Goal: Complete application form

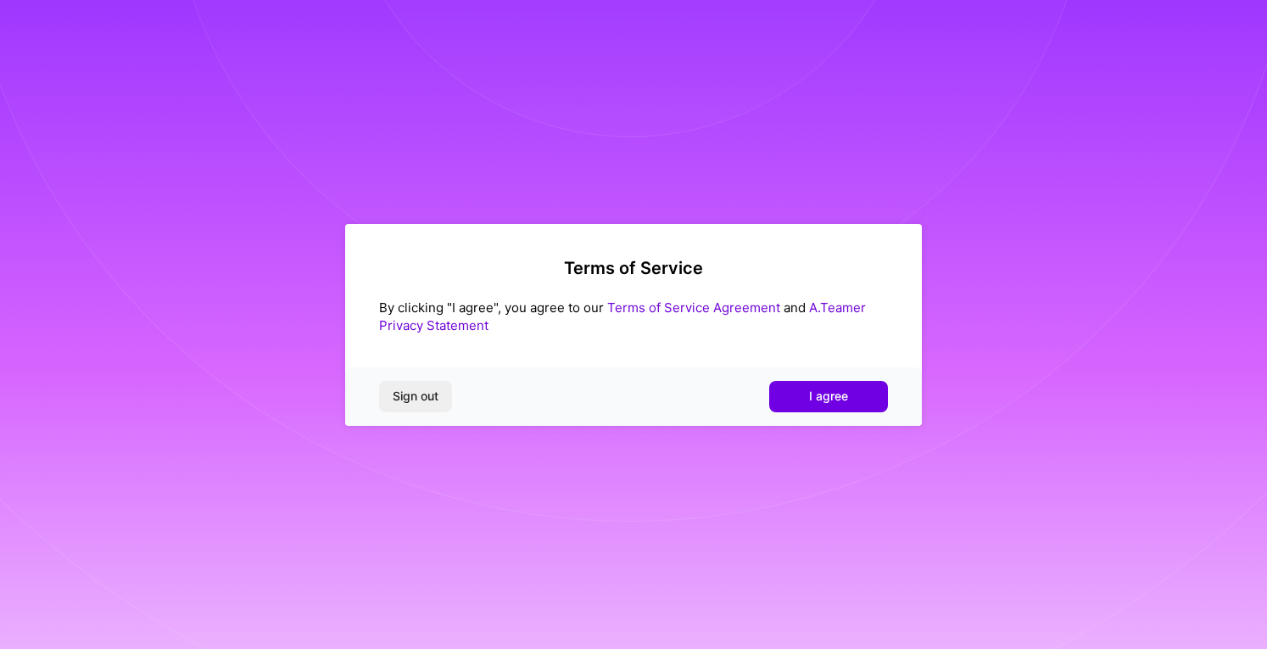
click at [816, 395] on span "I agree" at bounding box center [828, 396] width 39 height 17
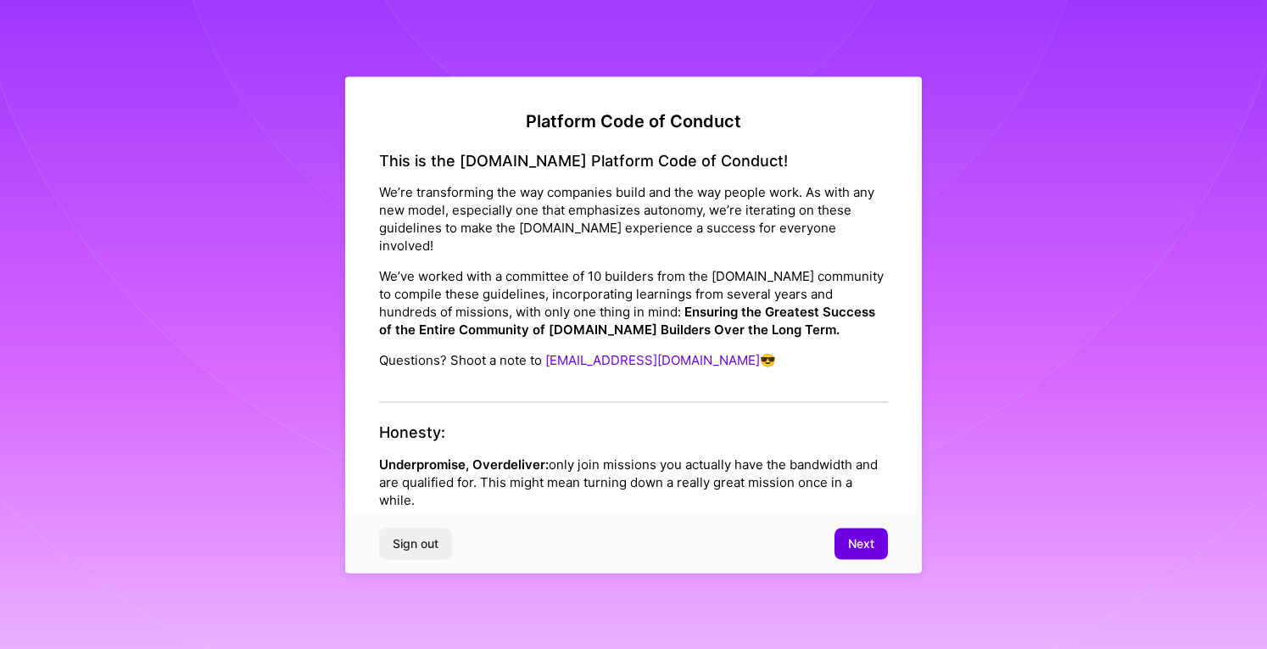
click at [853, 542] on span "Next" at bounding box center [861, 543] width 26 height 17
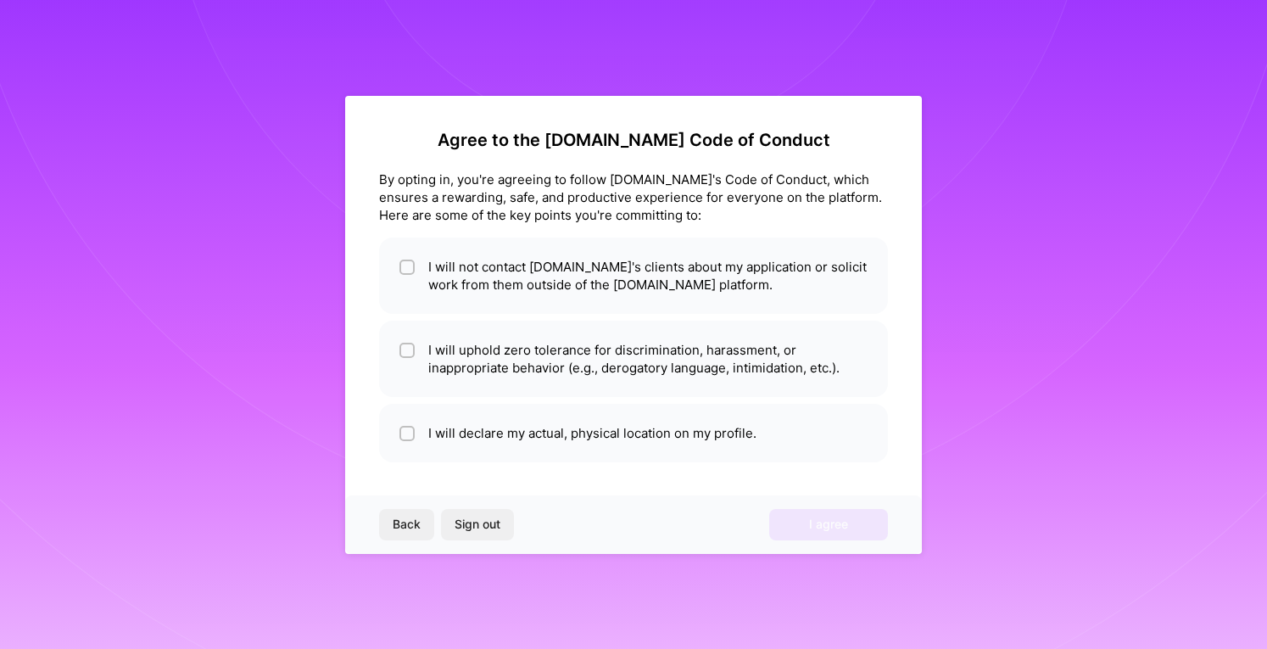
click at [713, 260] on li "I will not contact [DOMAIN_NAME]'s clients about my application or solicit work…" at bounding box center [633, 275] width 509 height 76
checkbox input "true"
click at [758, 372] on li "I will uphold zero tolerance for discrimination, harassment, or inappropriate b…" at bounding box center [633, 359] width 509 height 76
checkbox input "true"
click at [818, 430] on li "I will declare my actual, physical location on my profile." at bounding box center [633, 433] width 509 height 59
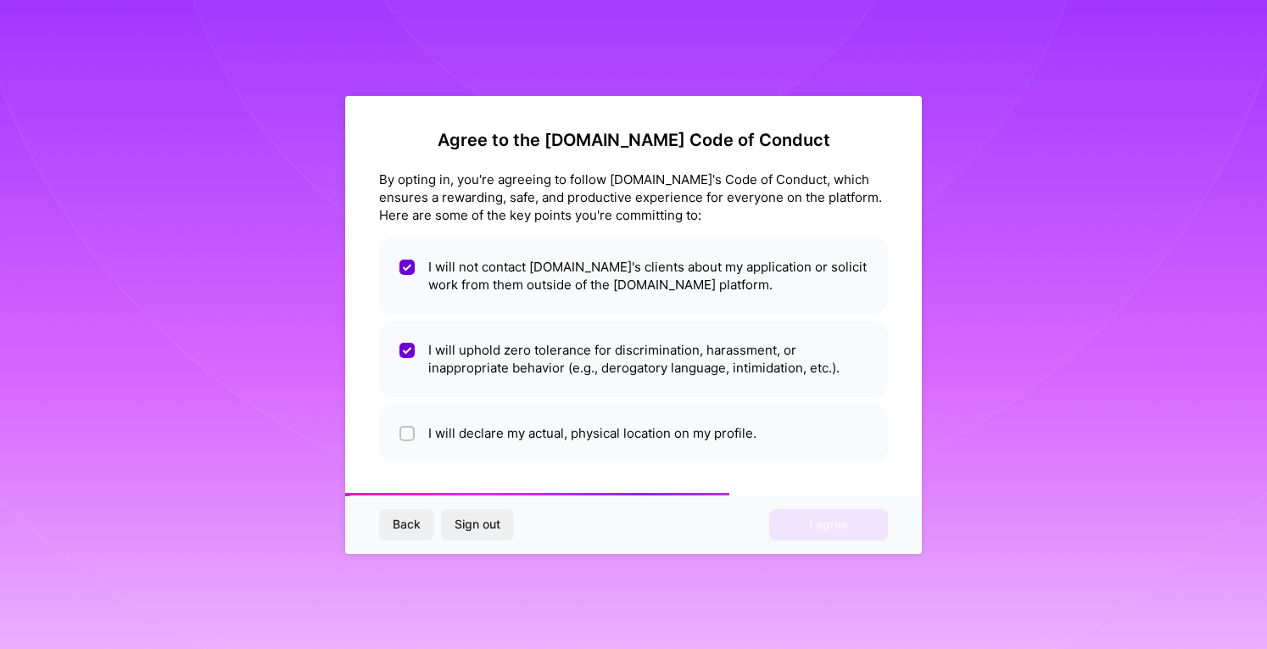
checkbox input "true"
click at [854, 532] on button "I agree" at bounding box center [828, 524] width 119 height 31
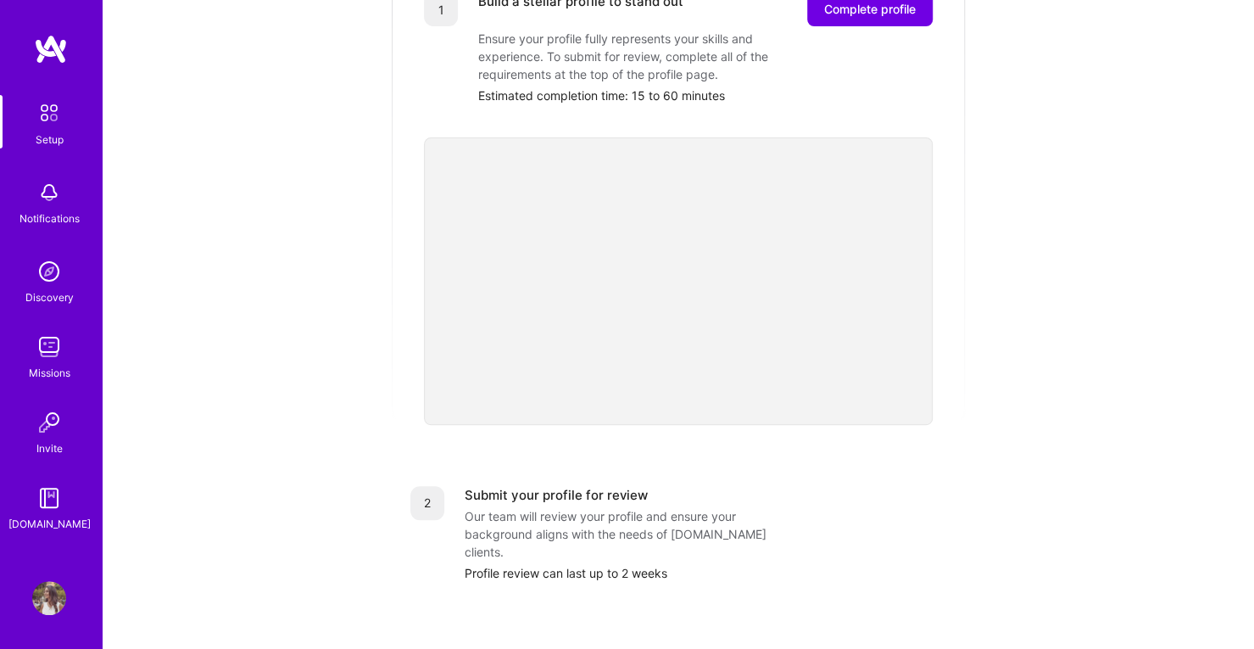
scroll to position [297, 0]
click at [1069, 312] on div "Getting started as an [DOMAIN_NAME] Builder Complete the steps below to request…" at bounding box center [679, 365] width 1052 height 1299
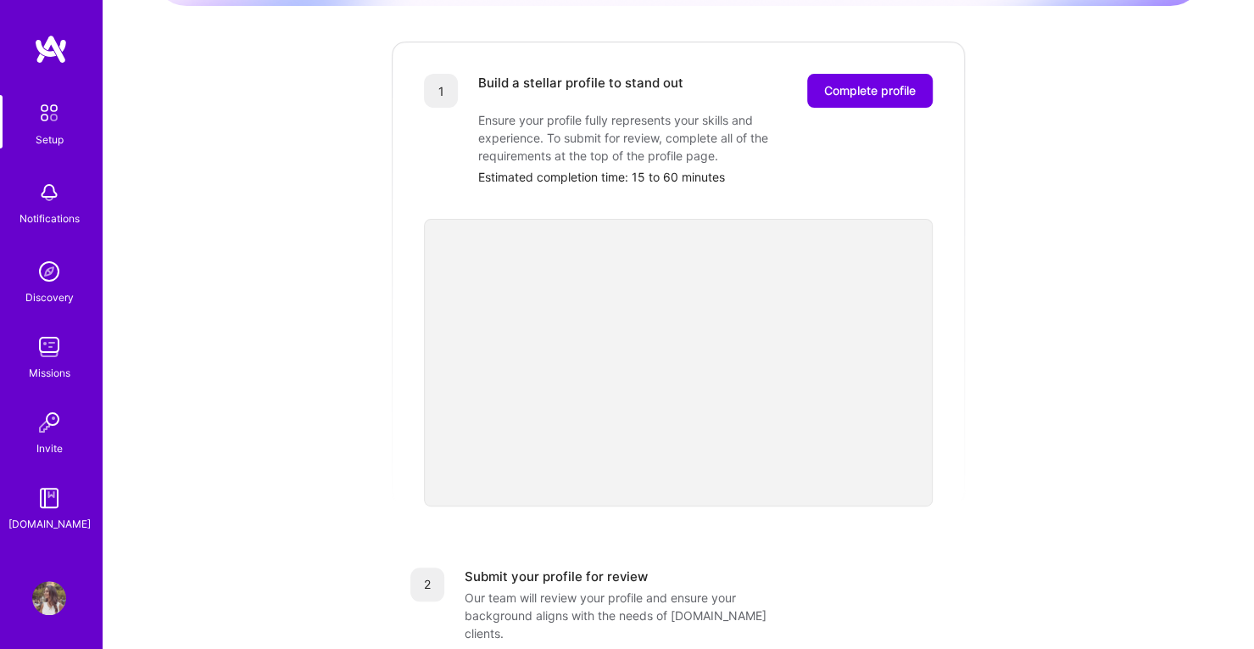
scroll to position [213, 0]
click at [901, 82] on button "Complete profile" at bounding box center [870, 92] width 126 height 34
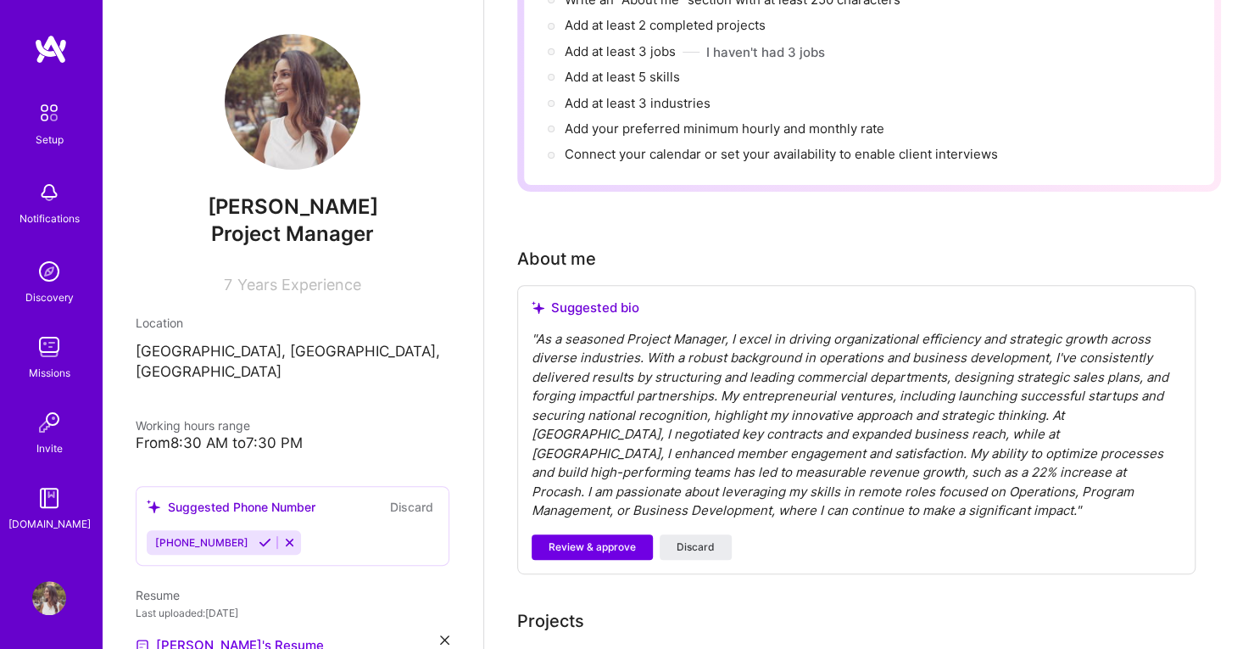
scroll to position [254, 0]
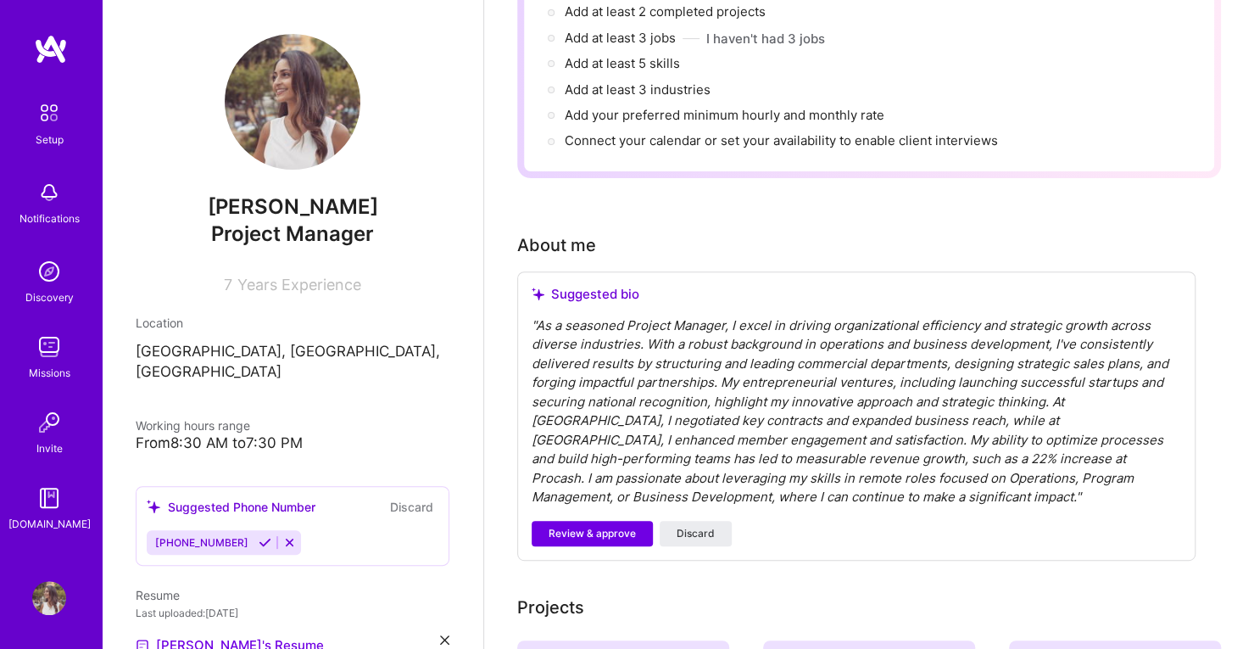
click at [288, 240] on span "Project Manager" at bounding box center [292, 233] width 163 height 25
click at [332, 245] on span "Project Manager" at bounding box center [292, 233] width 163 height 25
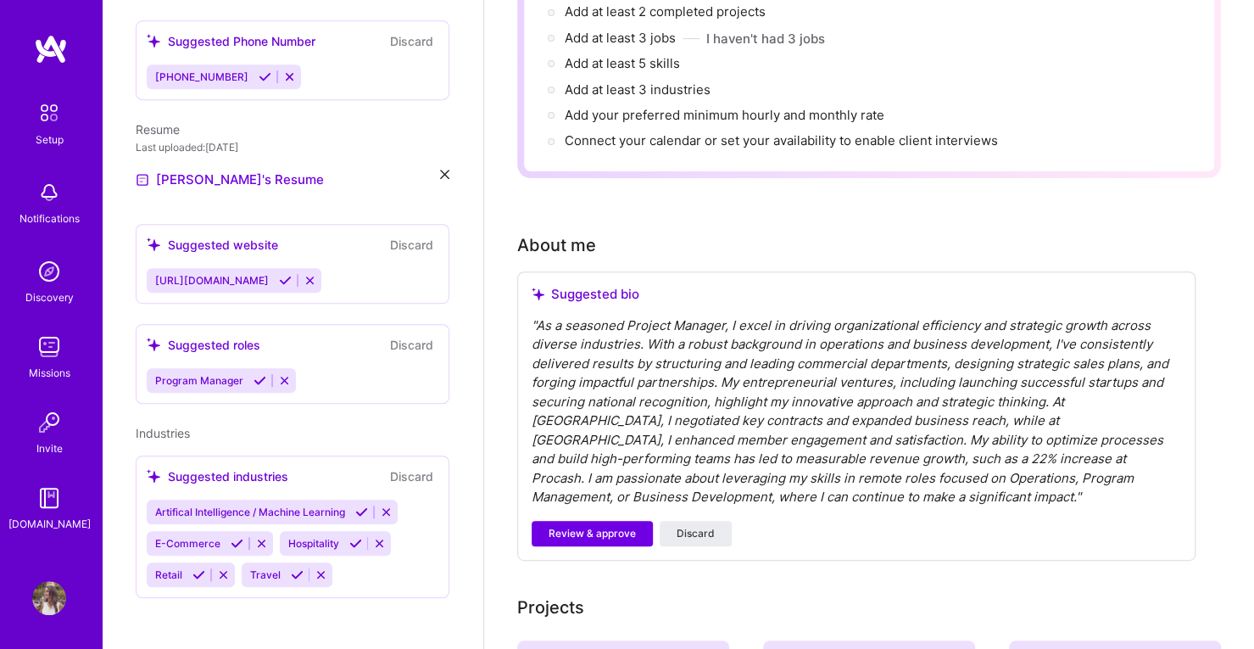
scroll to position [444, 0]
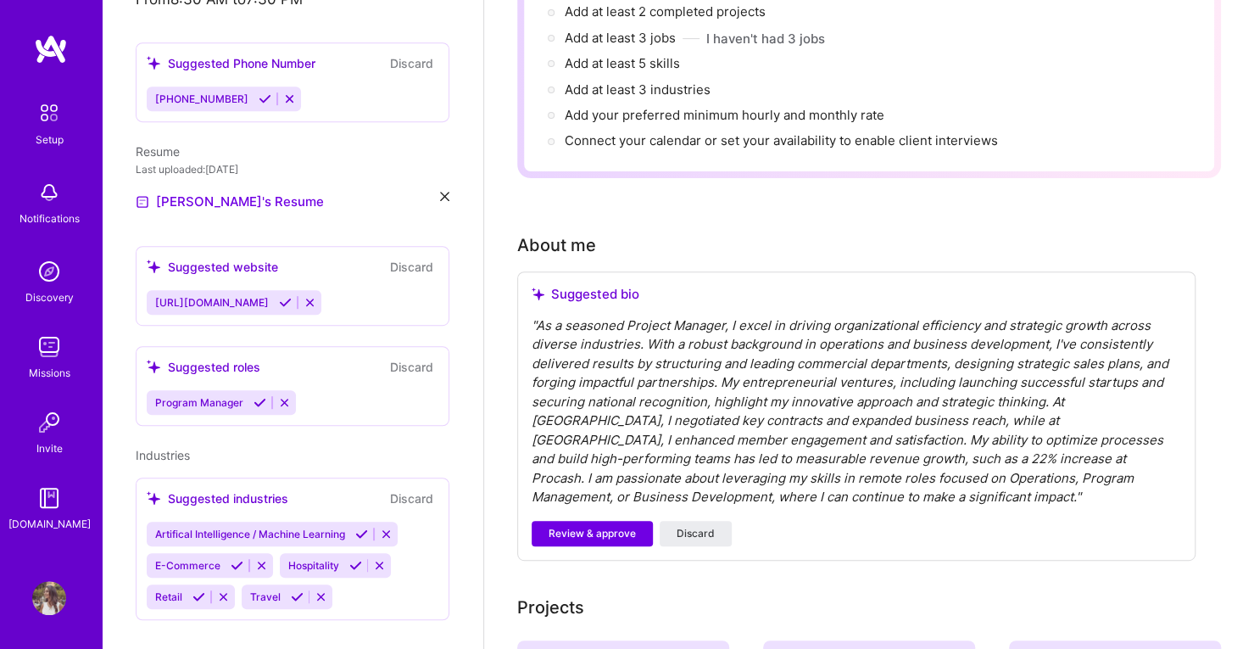
click at [304, 405] on div "Program Manager" at bounding box center [293, 402] width 292 height 25
click at [229, 361] on div "Suggested roles" at bounding box center [204, 367] width 114 height 18
click at [278, 406] on icon at bounding box center [284, 402] width 13 height 13
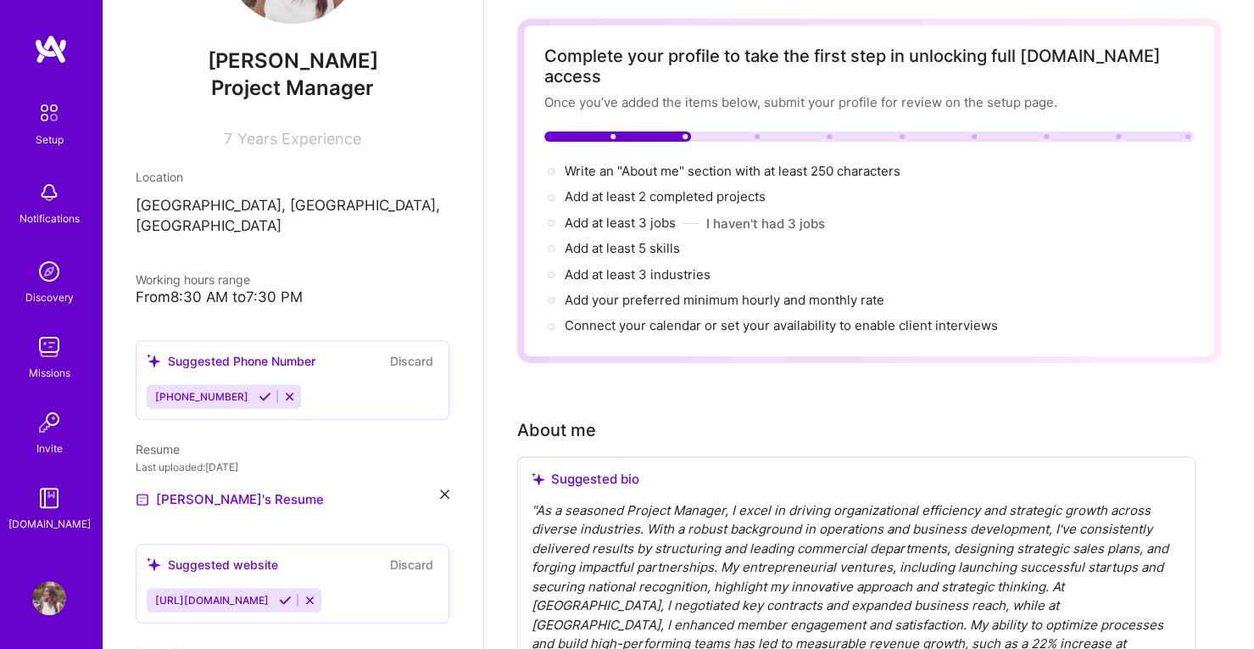
scroll to position [0, 0]
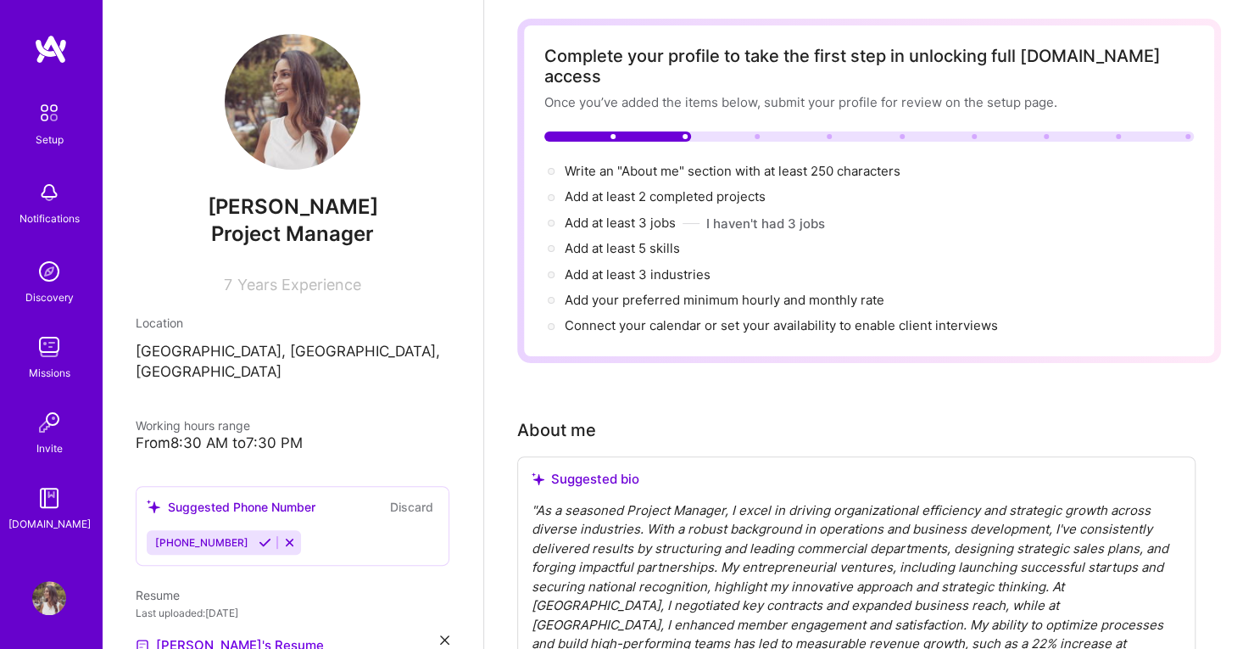
click at [308, 235] on span "Project Manager" at bounding box center [292, 233] width 163 height 25
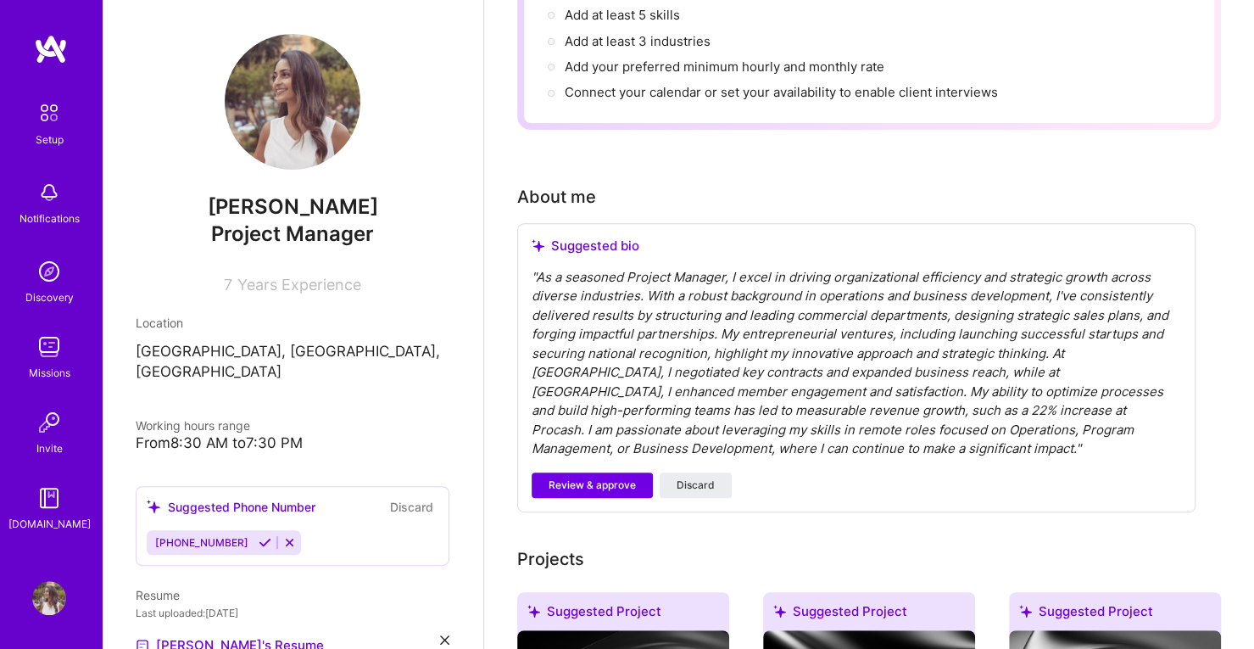
scroll to position [323, 0]
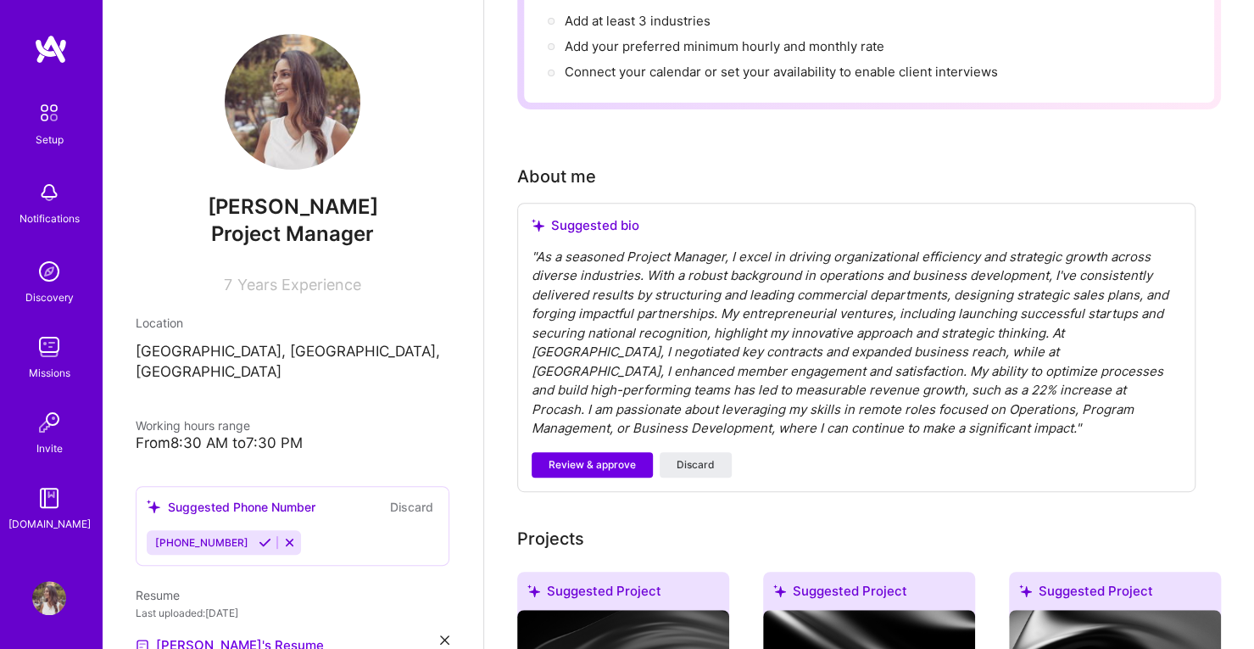
click at [607, 457] on span "Review & approve" at bounding box center [592, 464] width 87 height 15
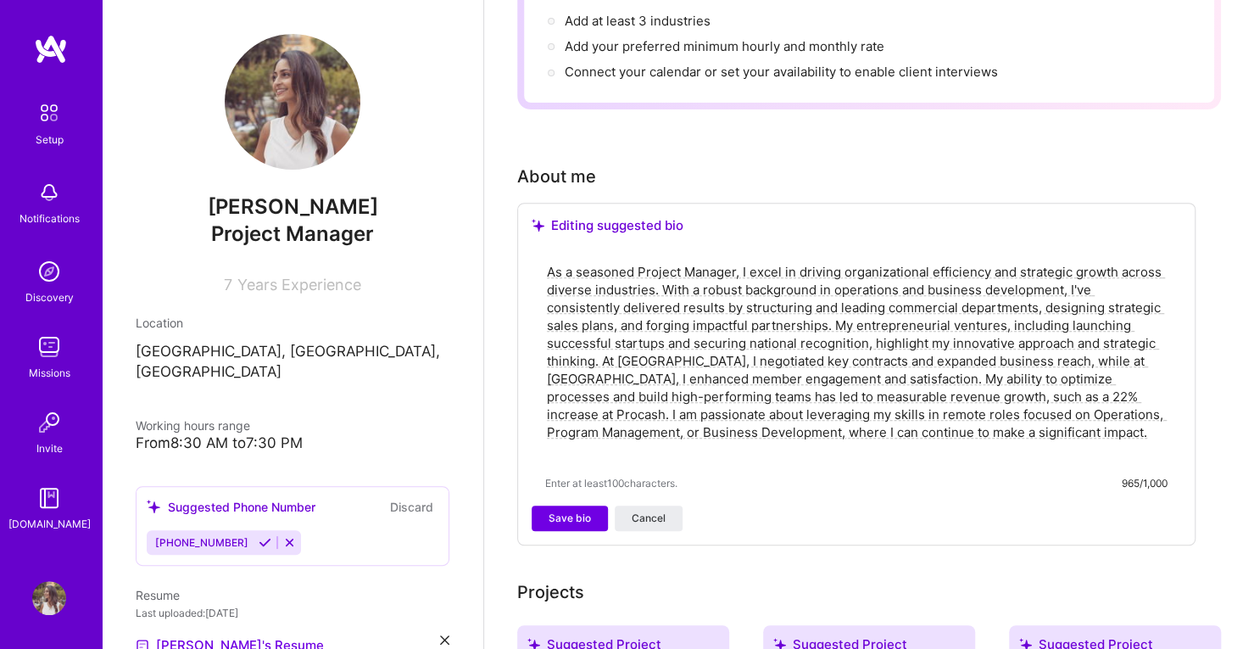
drag, startPoint x: 735, startPoint y: 248, endPoint x: 544, endPoint y: 245, distance: 191.7
click at [544, 248] on div "As a seasoned Project Manager, I excel in driving organizational efficiency and…" at bounding box center [857, 377] width 650 height 258
click at [572, 261] on textarea "As a seasoned Project Manager, I excel in driving organizational efficiency and…" at bounding box center [856, 360] width 622 height 199
drag, startPoint x: 583, startPoint y: 252, endPoint x: 742, endPoint y: 252, distance: 158.6
click at [742, 261] on textarea "As an seasoned Project Manager, I excel in driving organizational efficiency an…" at bounding box center [856, 360] width 622 height 199
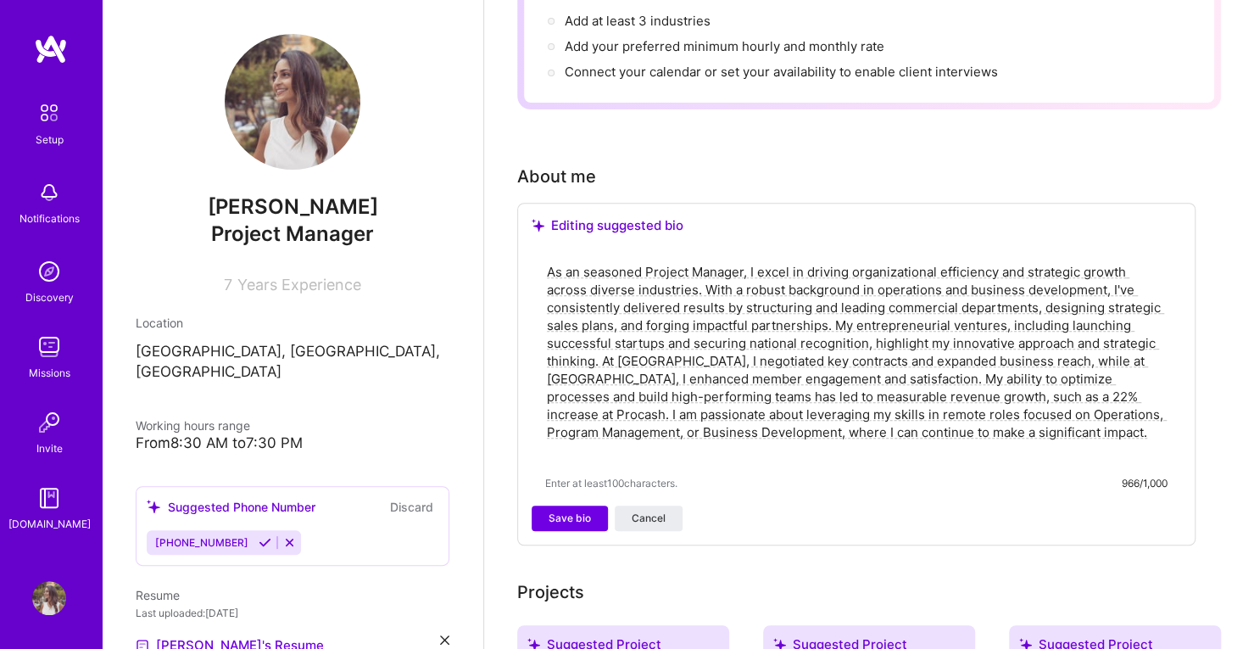
paste textarea "Operations & Business Development Professional"
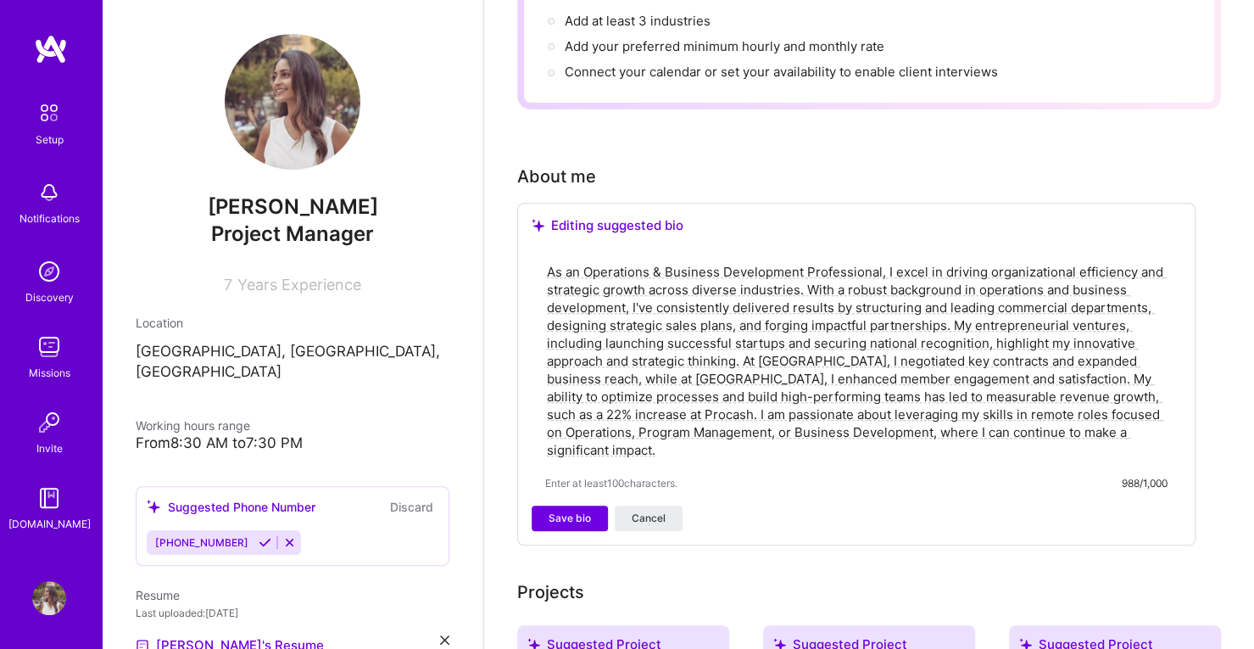
click at [595, 261] on textarea "As an Operations & Business Development Professional, I excel in driving organi…" at bounding box center [856, 360] width 622 height 199
click at [816, 289] on textarea "As an Operations & Business Development Professional, I excel in driving organi…" at bounding box center [856, 360] width 622 height 199
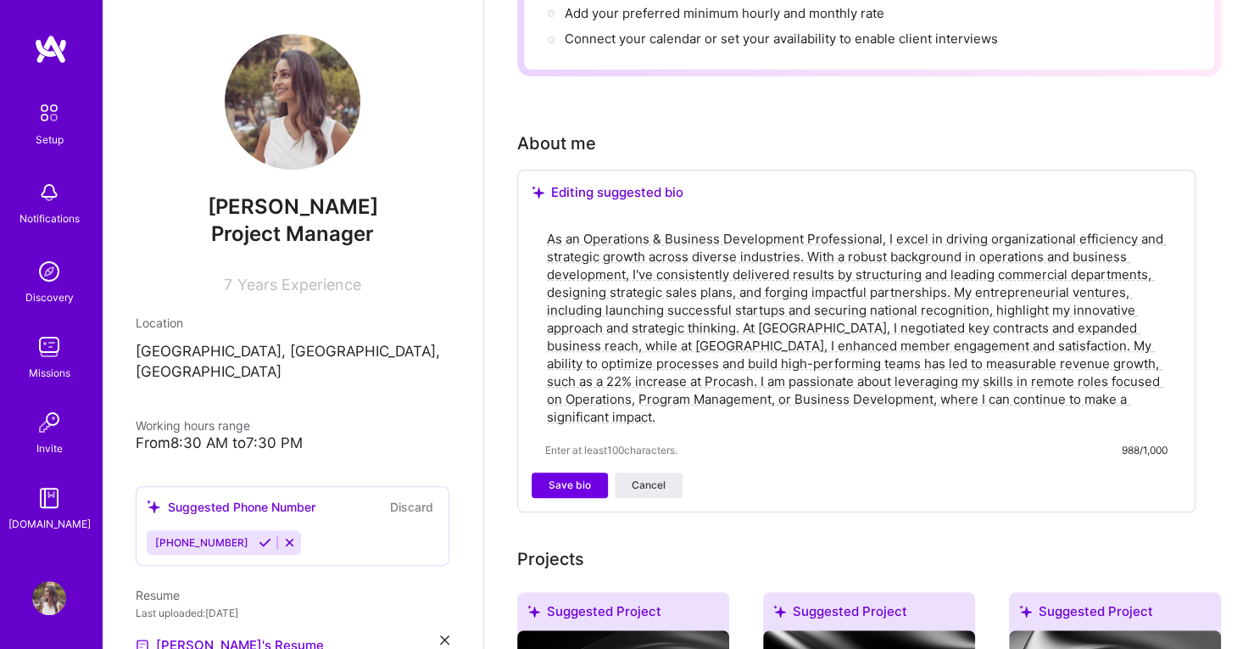
scroll to position [357, 0]
type textarea "As an Operations & Business Development Professional, I excel in driving organi…"
click at [887, 391] on textarea "As an Operations & Business Development Professional, I excel in driving organi…" at bounding box center [856, 326] width 622 height 199
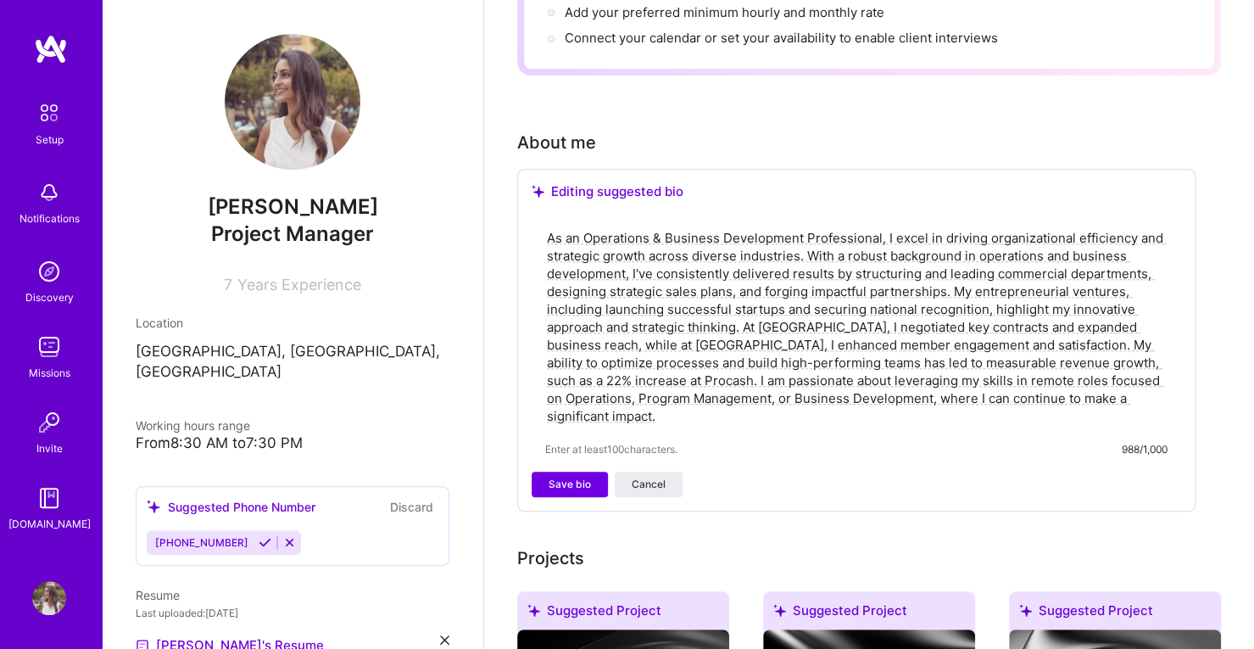
click at [797, 388] on textarea "As an Operations & Business Development Professional, I excel in driving organi…" at bounding box center [856, 326] width 622 height 199
click at [801, 322] on textarea "As an Operations & Business Development Professional, I excel in driving organi…" at bounding box center [856, 326] width 622 height 199
drag, startPoint x: 544, startPoint y: 217, endPoint x: 735, endPoint y: 289, distance: 204.0
click at [735, 289] on textarea "As an Operations & Business Development Professional, I excel in driving organi…" at bounding box center [856, 326] width 622 height 199
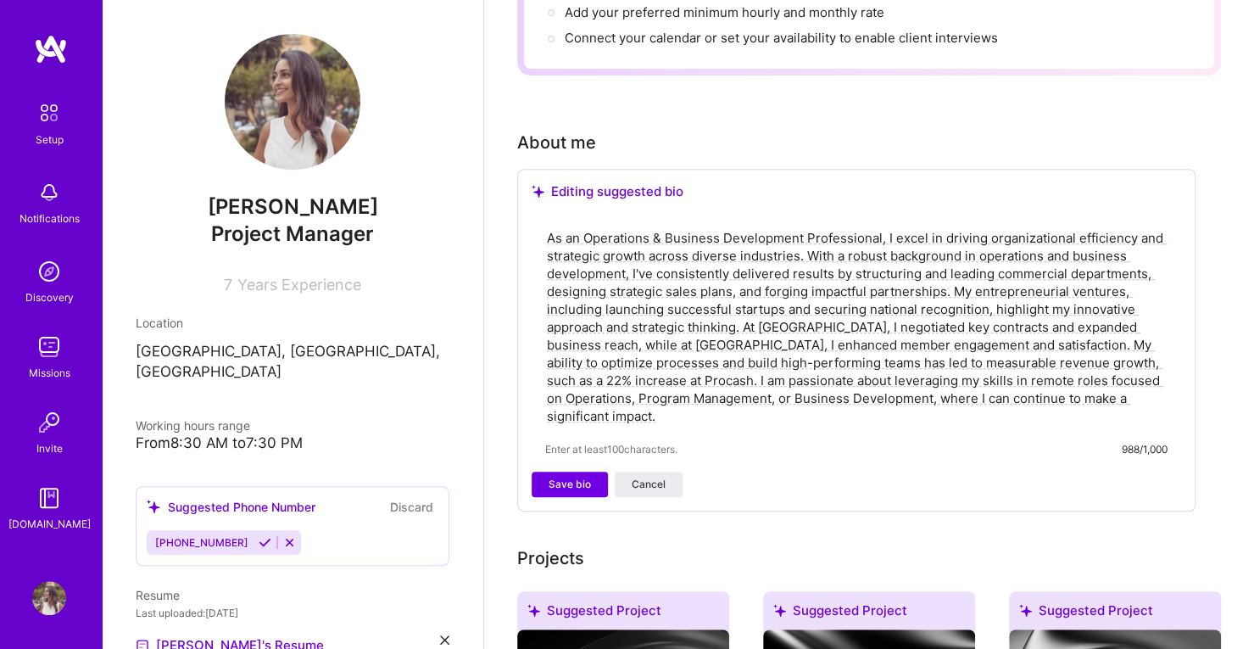
drag, startPoint x: 809, startPoint y: 232, endPoint x: 870, endPoint y: 276, distance: 74.8
click at [870, 276] on textarea "As an Operations & Business Development Professional, I excel in driving organi…" at bounding box center [856, 326] width 622 height 199
click at [556, 472] on button "Save bio" at bounding box center [570, 484] width 76 height 25
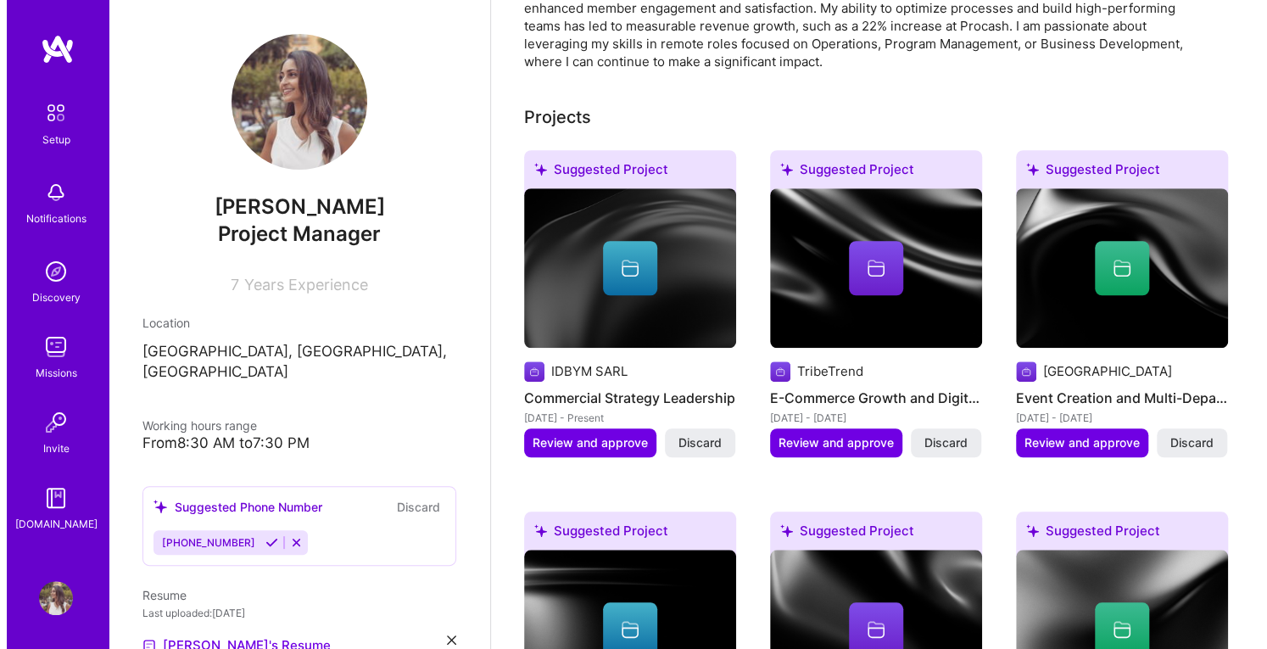
scroll to position [608, 0]
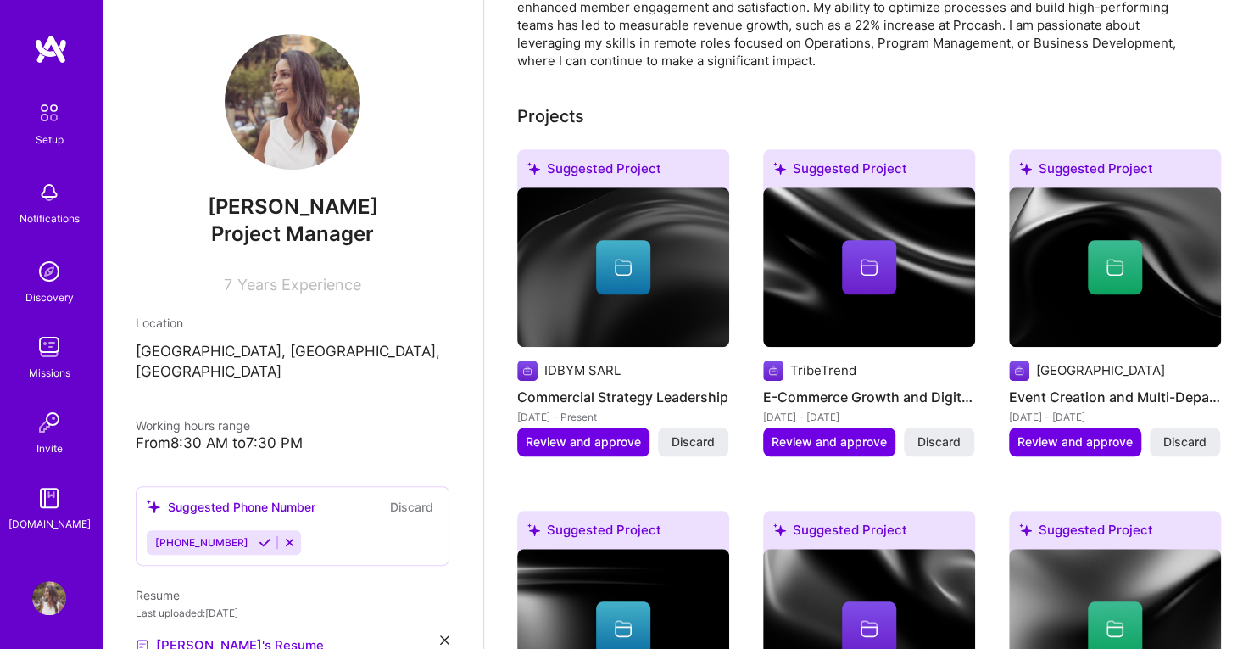
click at [694, 433] on span "Discard" at bounding box center [693, 441] width 43 height 17
click at [593, 433] on span "Review and approve" at bounding box center [583, 441] width 115 height 17
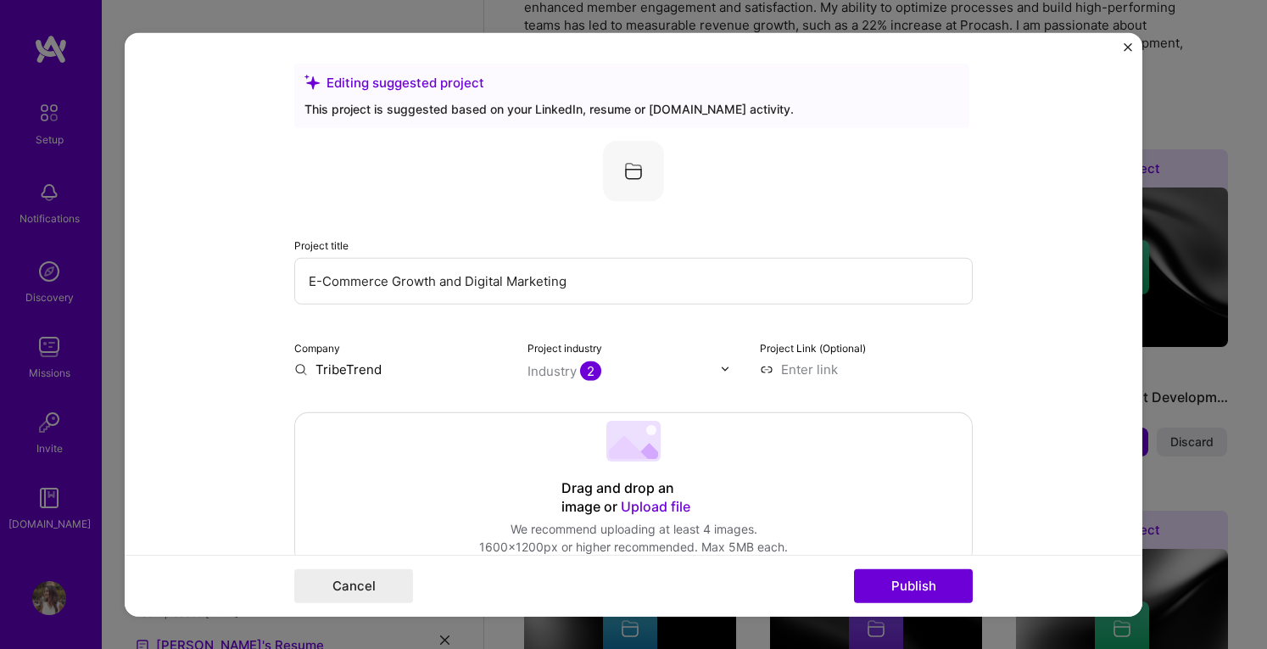
scroll to position [0, 0]
click at [587, 290] on input "E-Commerce Growth and Digital Marketing" at bounding box center [633, 283] width 678 height 47
click at [265, 373] on form "Editing suggested project This project is suggested based on your LinkedIn, res…" at bounding box center [634, 324] width 1018 height 584
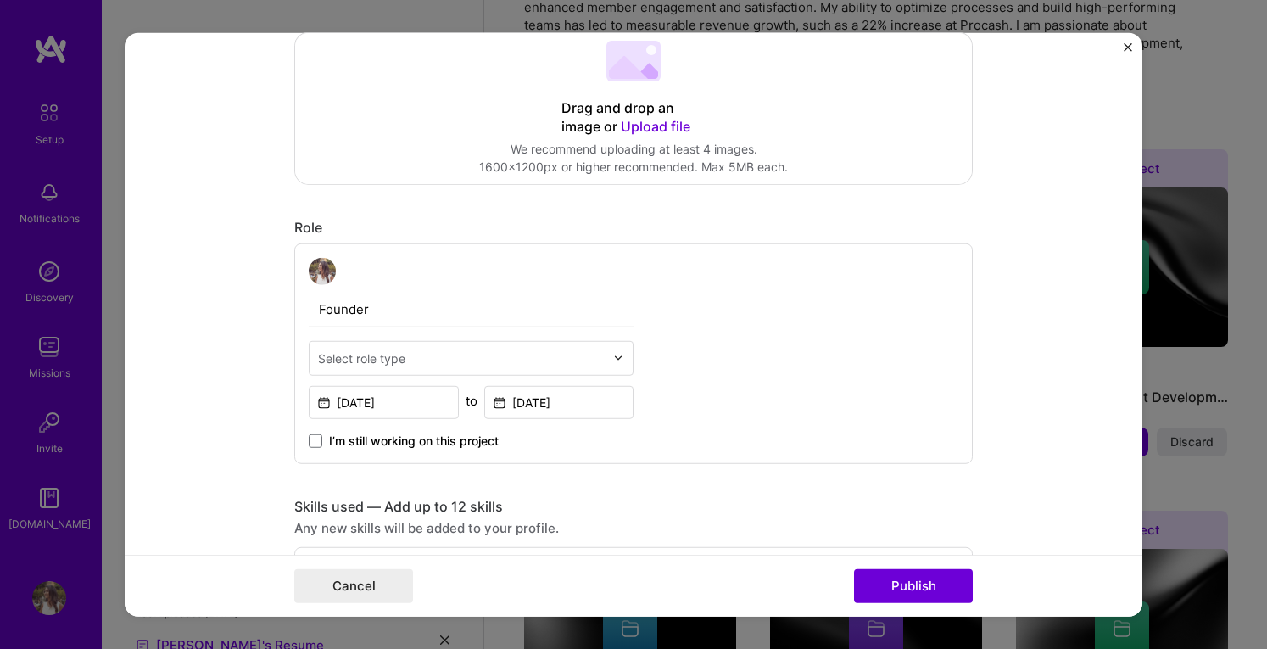
scroll to position [424, 0]
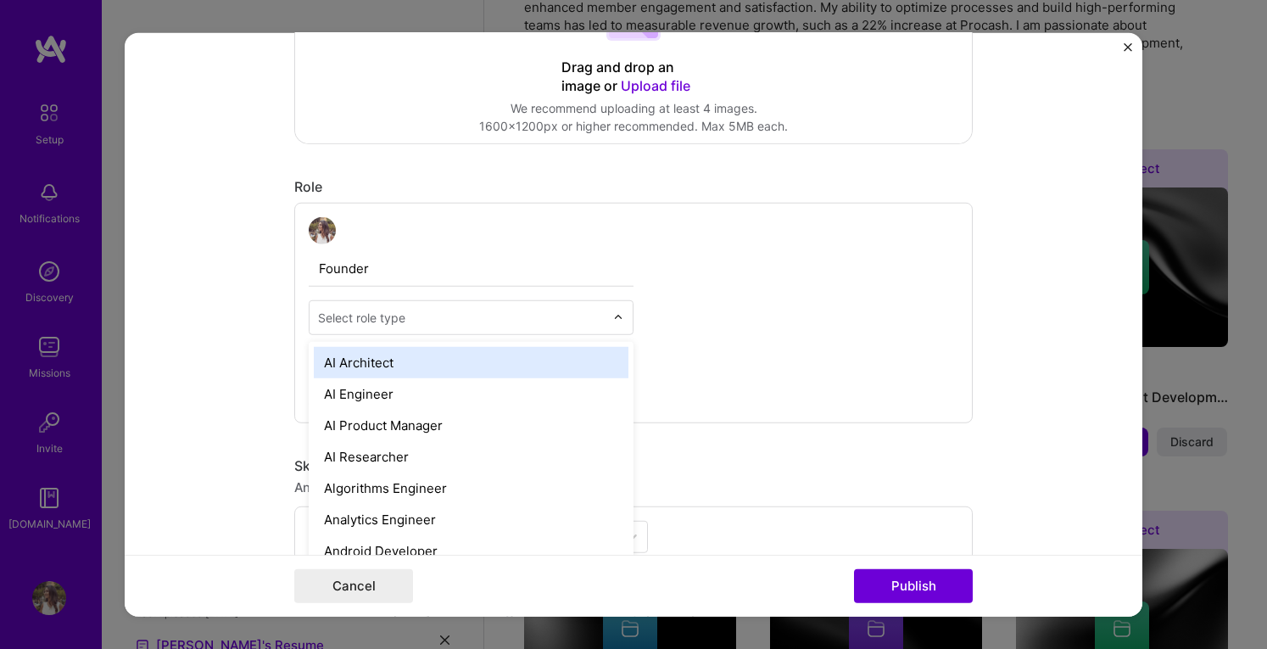
click at [437, 323] on input "text" at bounding box center [461, 317] width 287 height 18
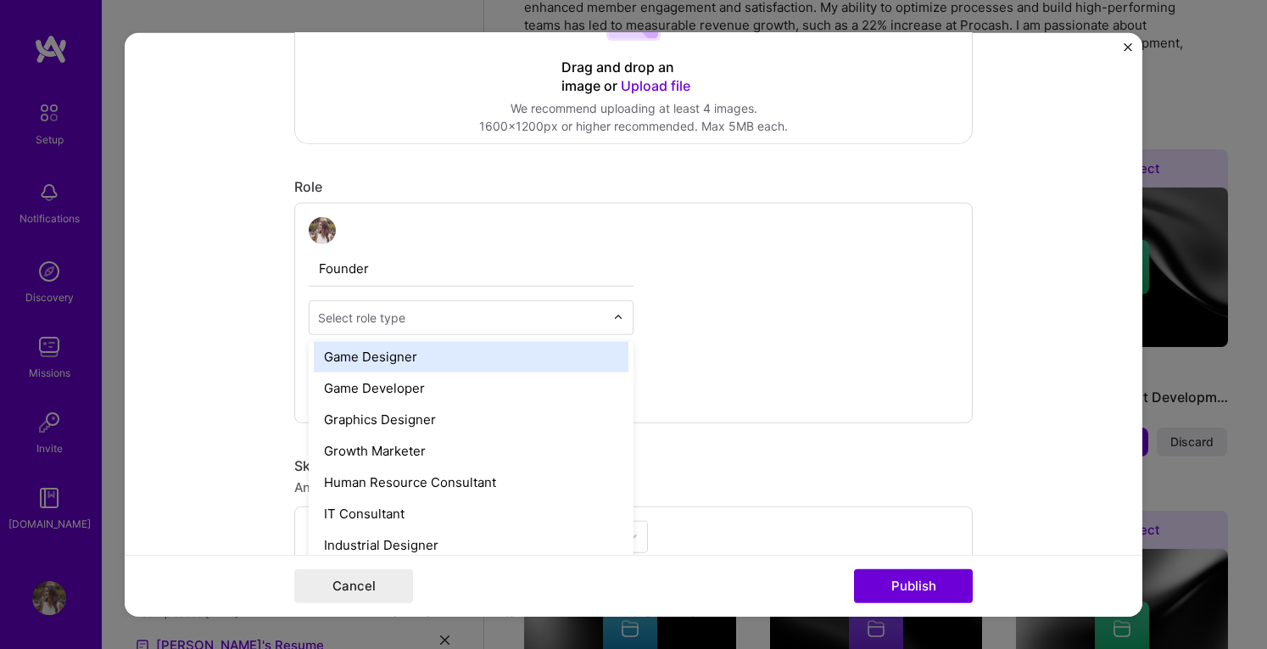
scroll to position [1046, 0]
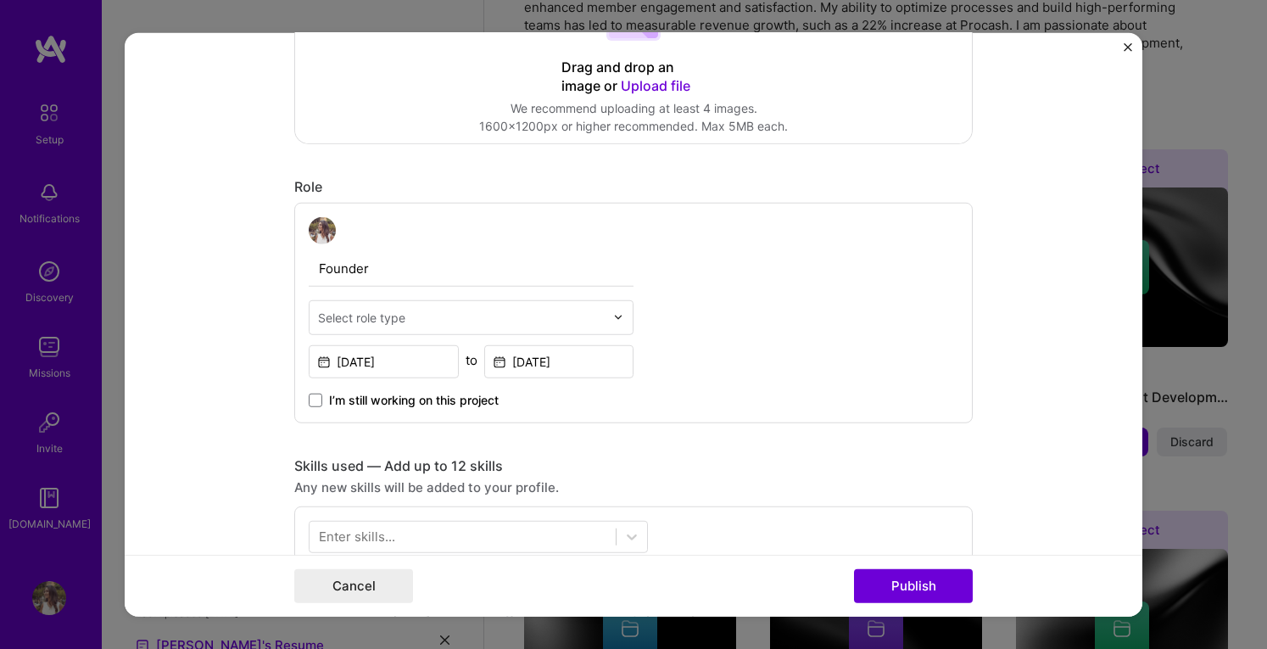
click at [717, 325] on div "Founder Select role type [DATE] to [DATE] I’m still working on this project" at bounding box center [633, 312] width 678 height 220
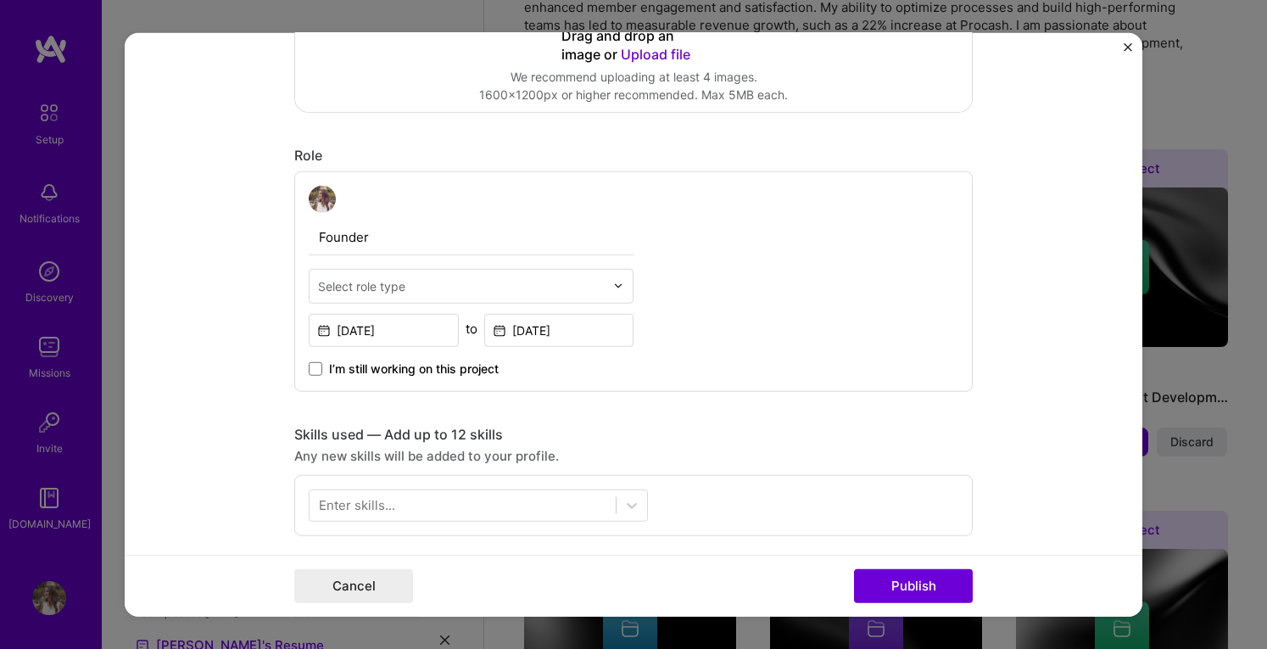
scroll to position [457, 0]
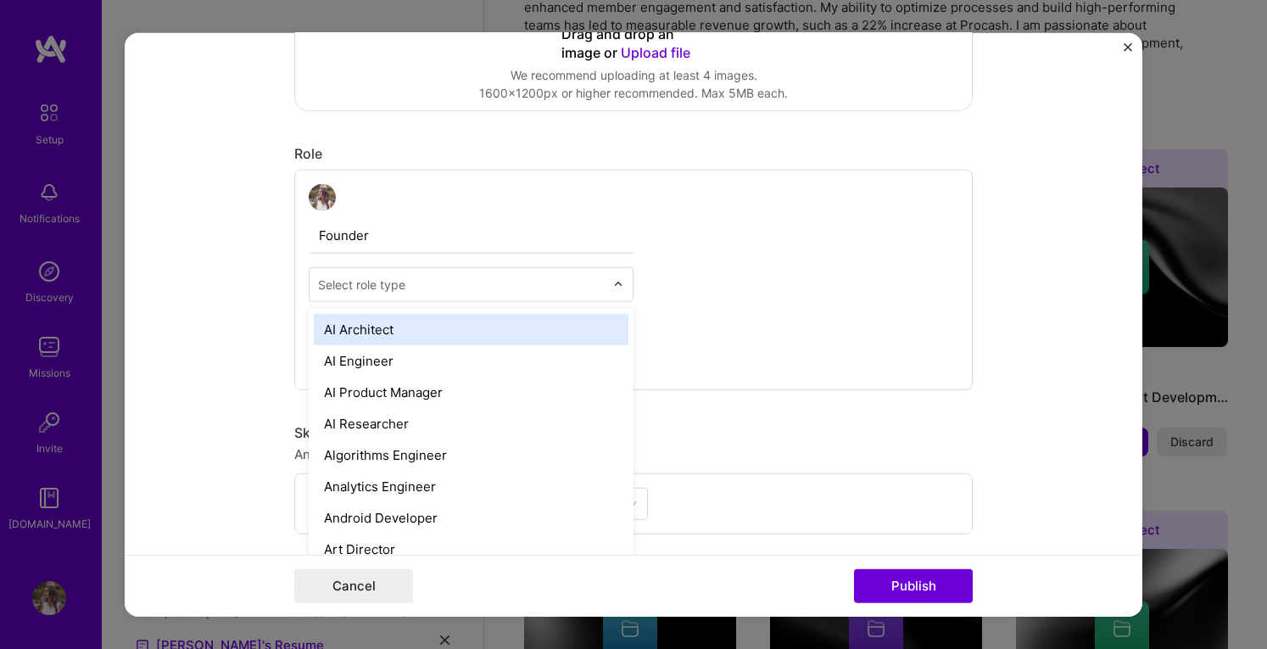
click at [511, 284] on input "text" at bounding box center [461, 284] width 287 height 18
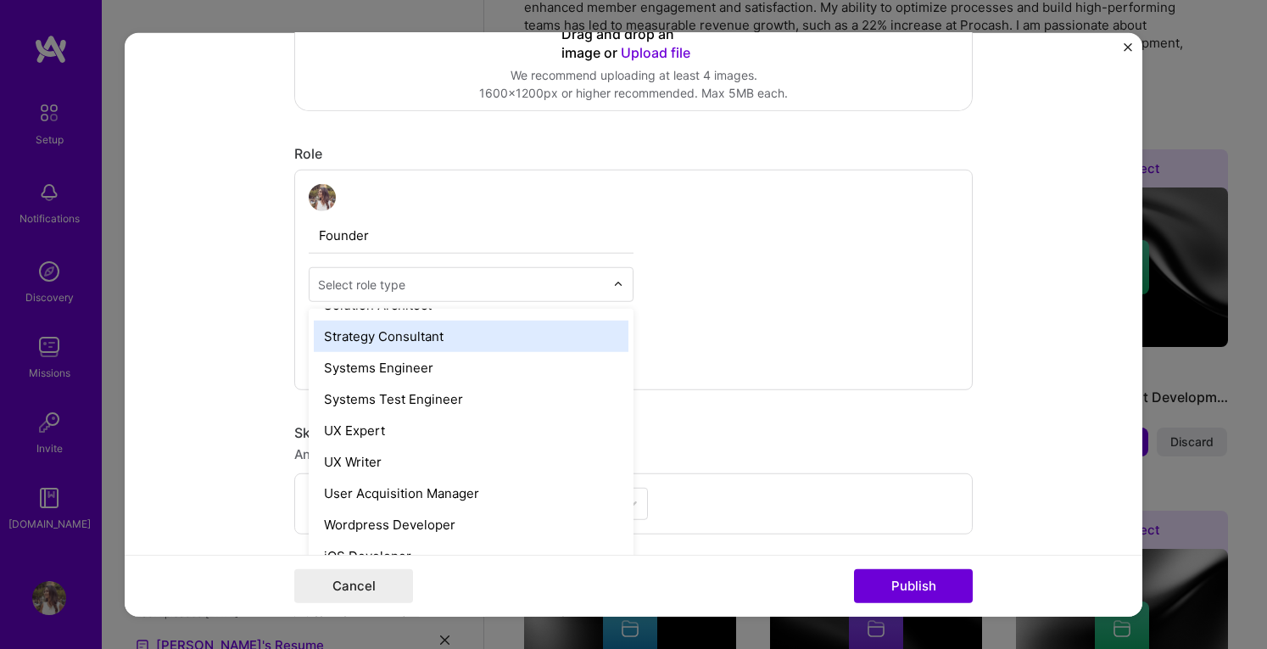
scroll to position [1952, 0]
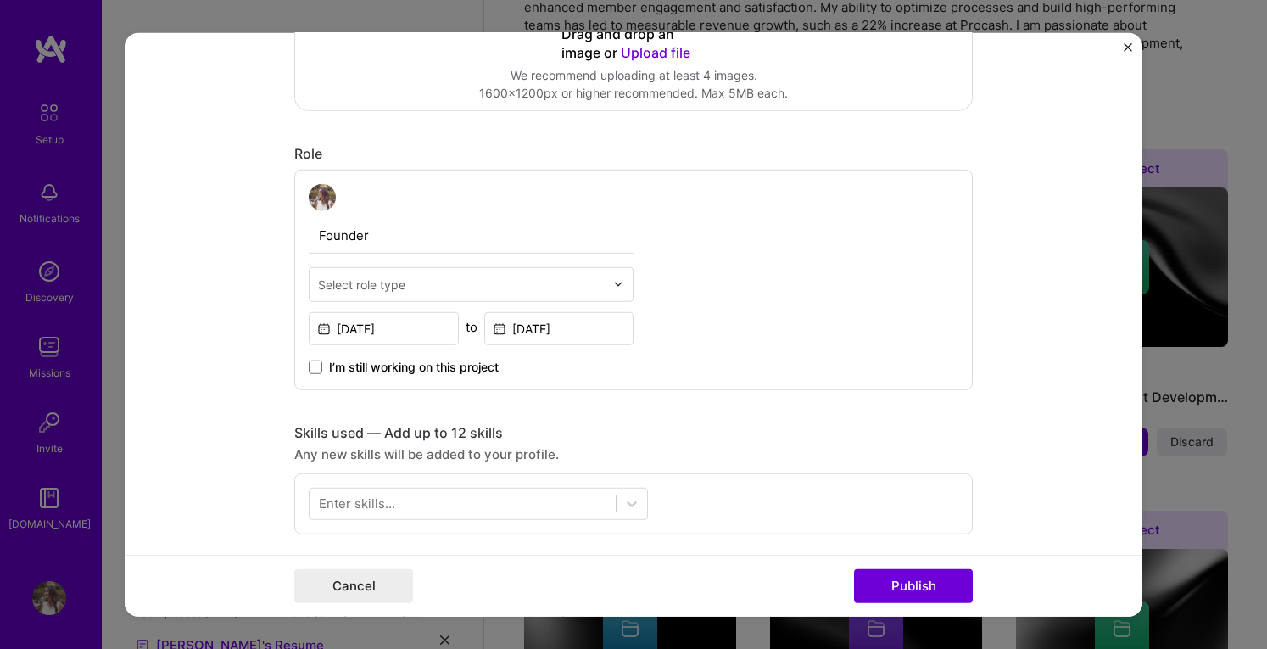
click at [731, 312] on div "Founder Select role type [DATE] to [DATE] I’m still working on this project" at bounding box center [633, 279] width 678 height 220
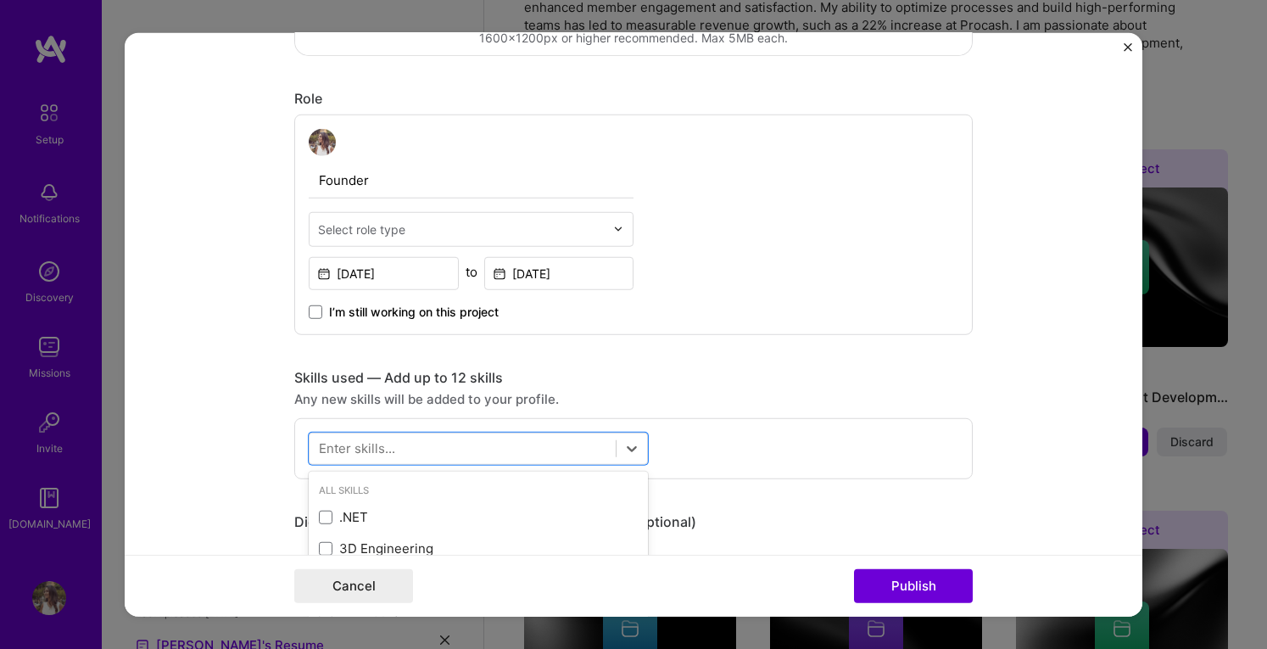
scroll to position [689, 0]
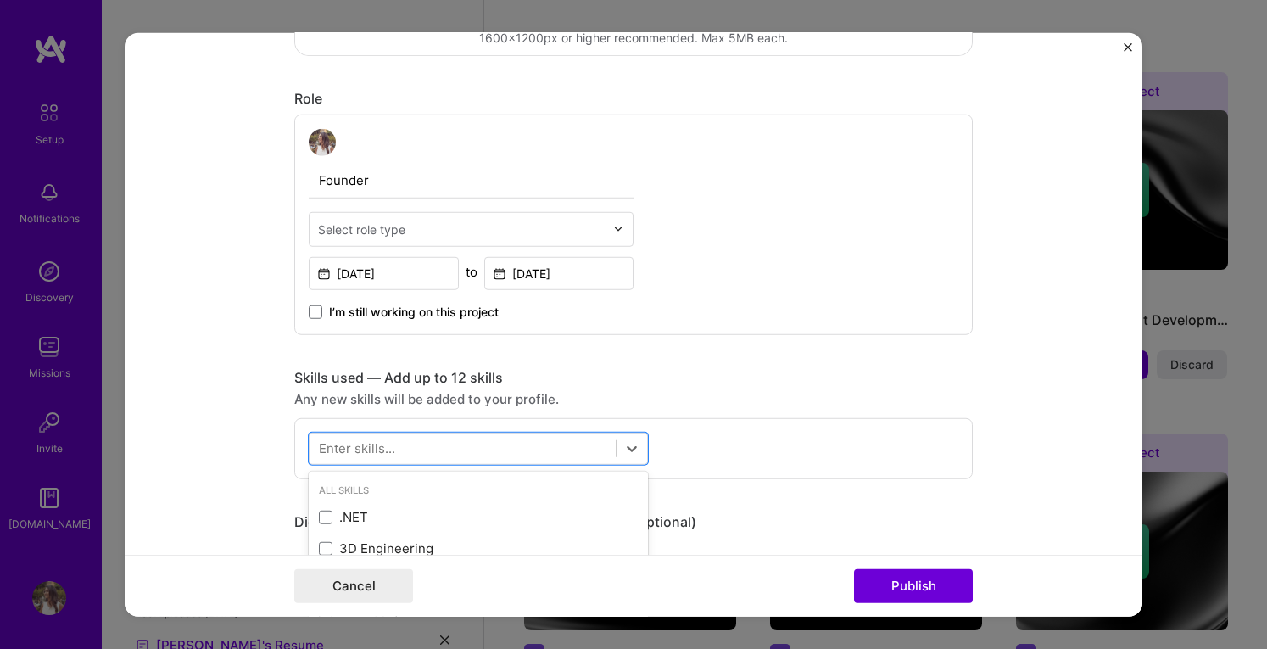
click at [504, 447] on div at bounding box center [463, 448] width 306 height 28
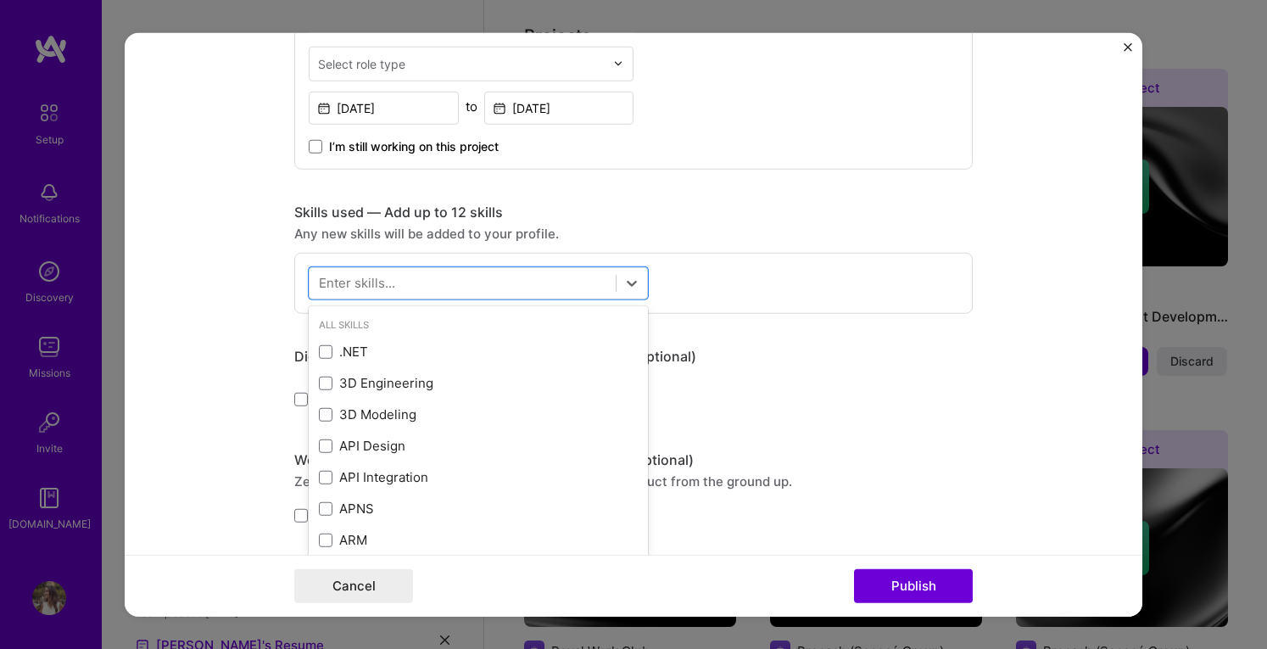
scroll to position [681, 0]
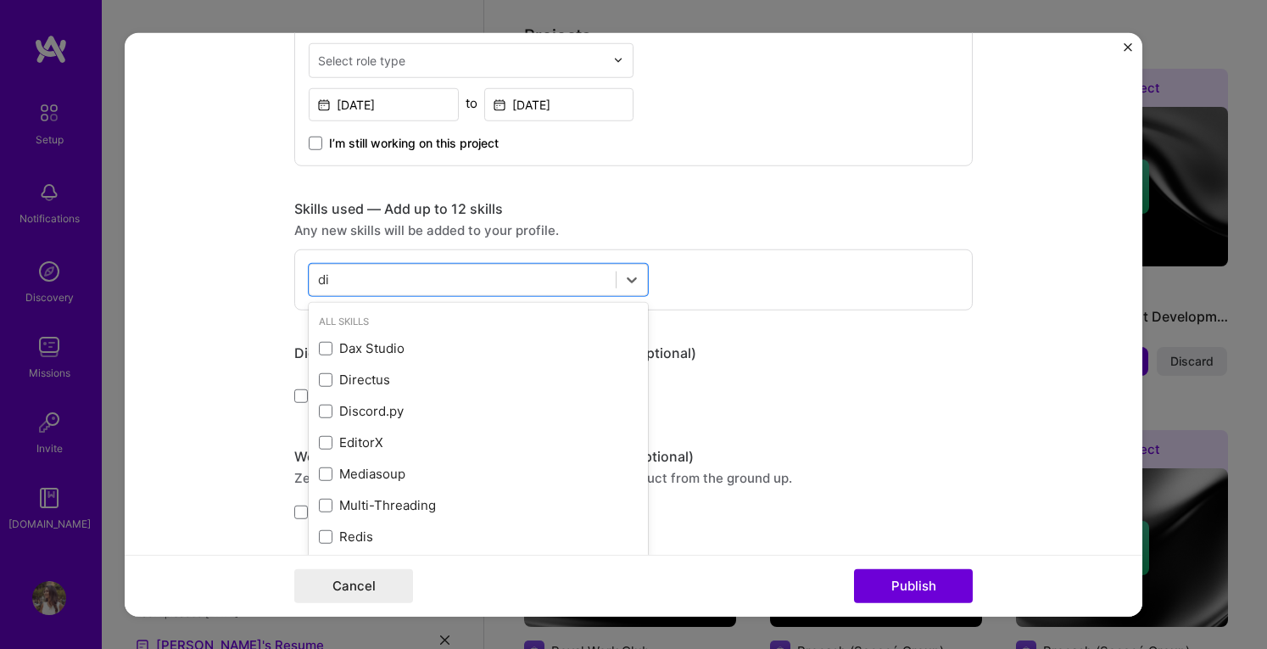
type input "d"
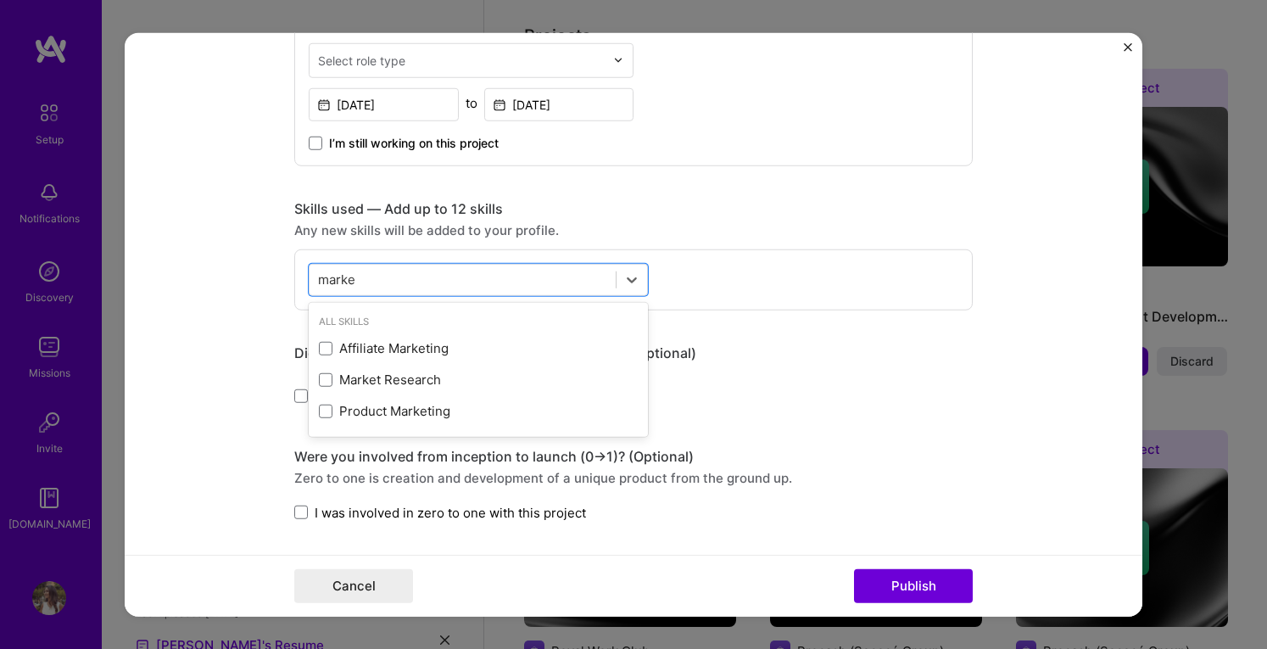
click at [411, 403] on div "Product Marketing" at bounding box center [478, 411] width 319 height 18
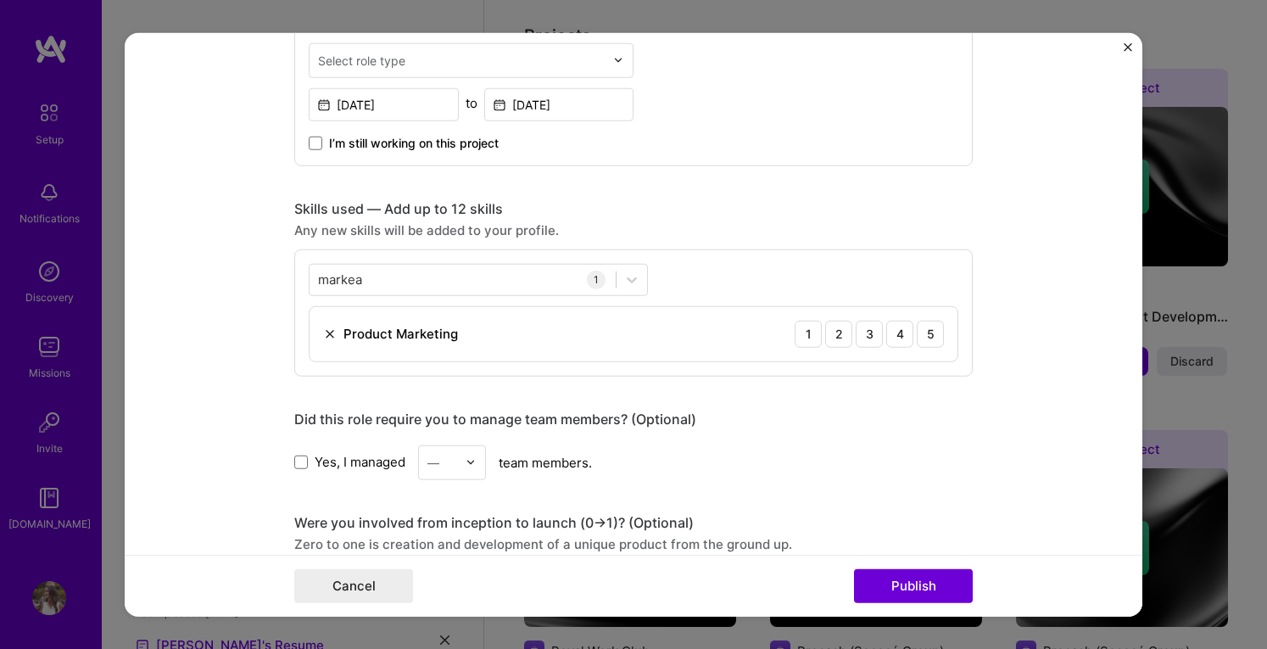
click at [686, 287] on div "[PERSON_NAME] 1 Product Marketing 1 2 3 4 5" at bounding box center [633, 311] width 678 height 127
click at [512, 276] on div "[PERSON_NAME]" at bounding box center [463, 279] width 306 height 28
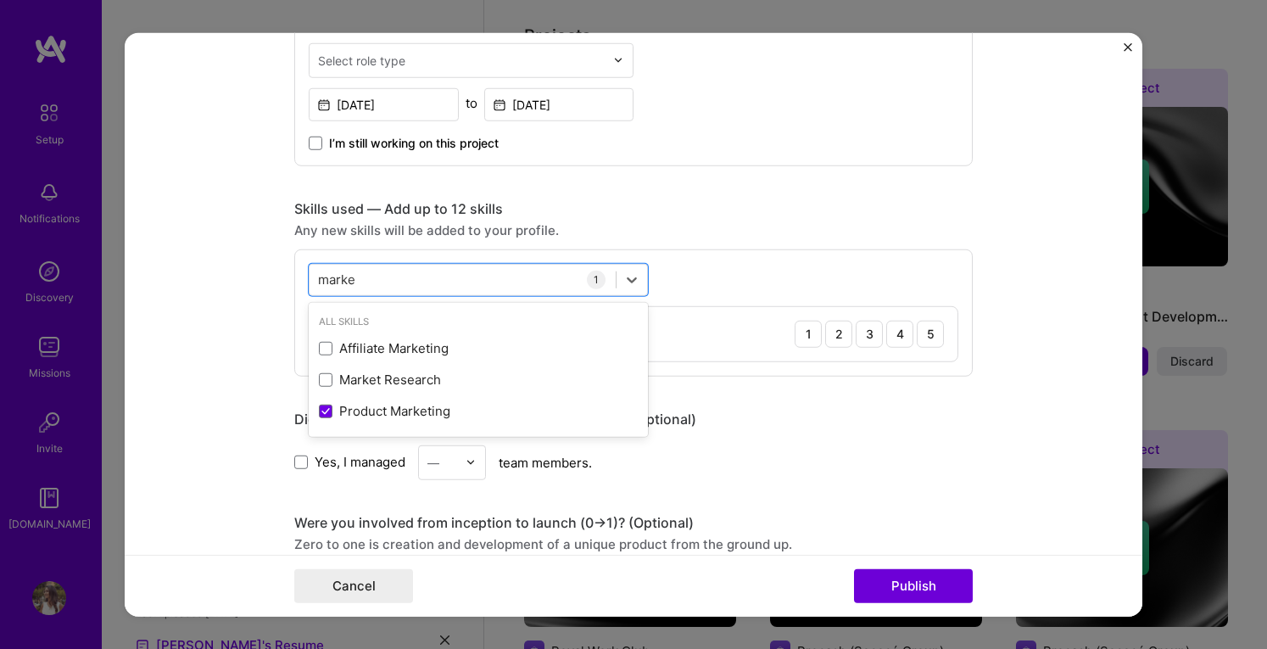
click at [452, 372] on div "Market Research" at bounding box center [478, 380] width 319 height 18
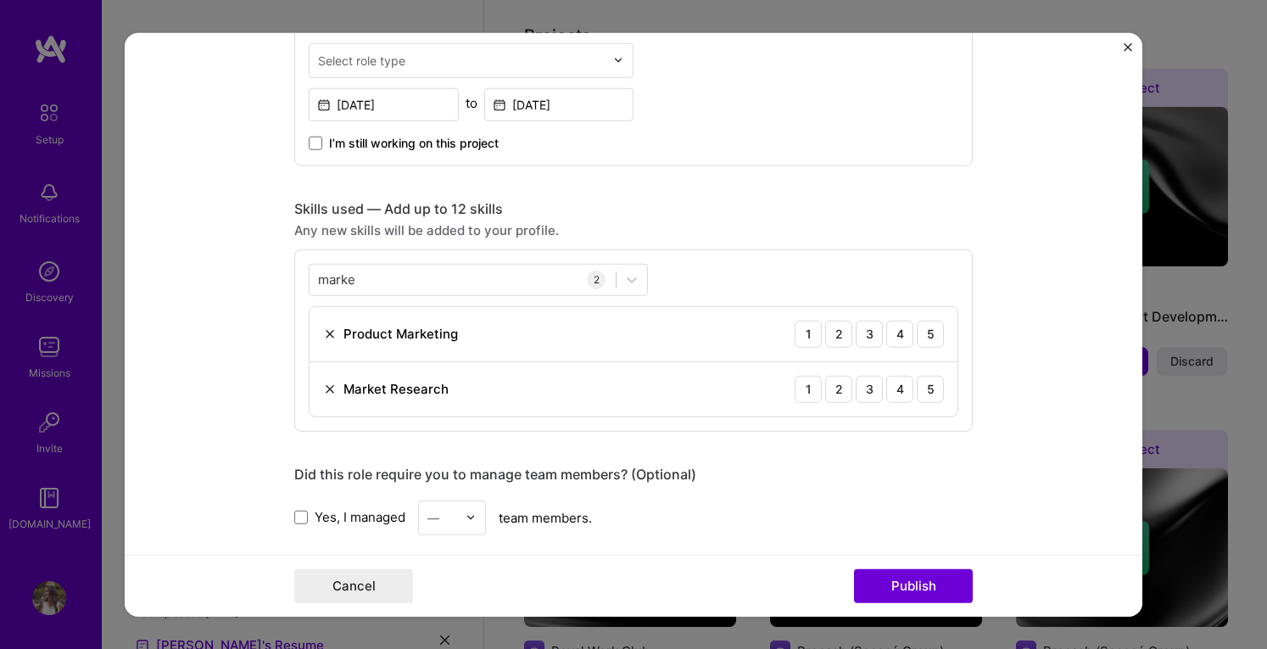
click at [668, 293] on div "marke marke 2 Product Marketing 1 2 3 4 5 Market Research 1 2 3 4 5" at bounding box center [633, 339] width 678 height 182
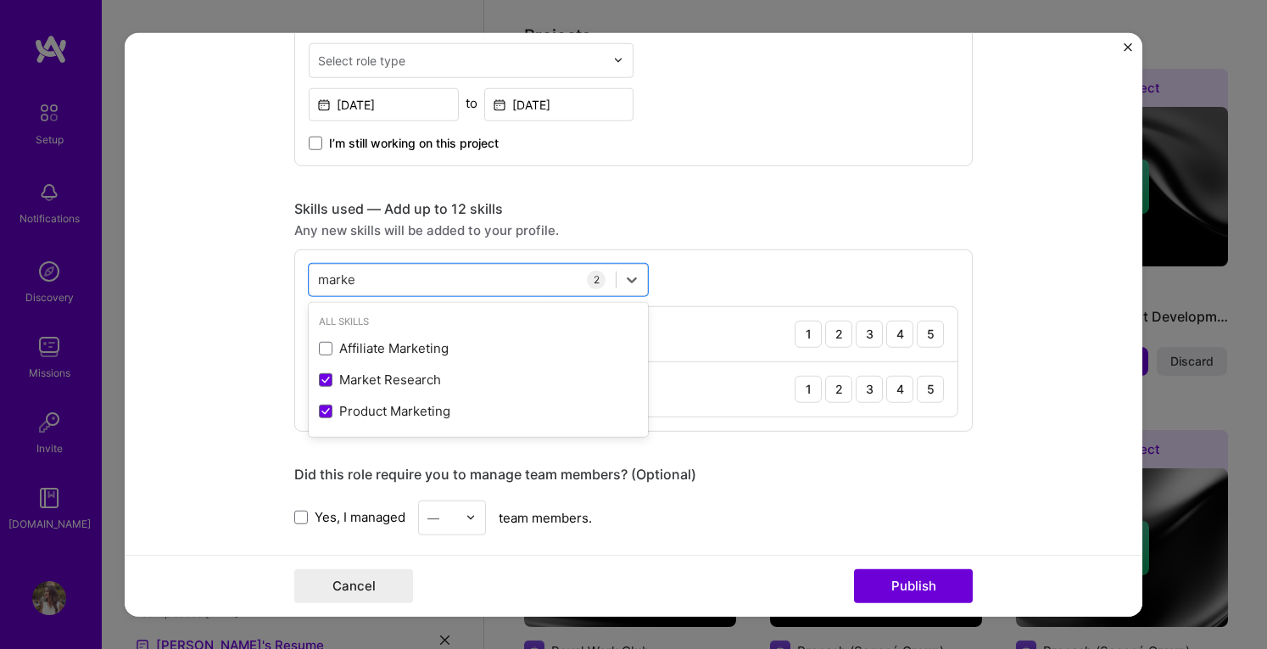
click at [456, 281] on div "marke marke" at bounding box center [463, 279] width 306 height 28
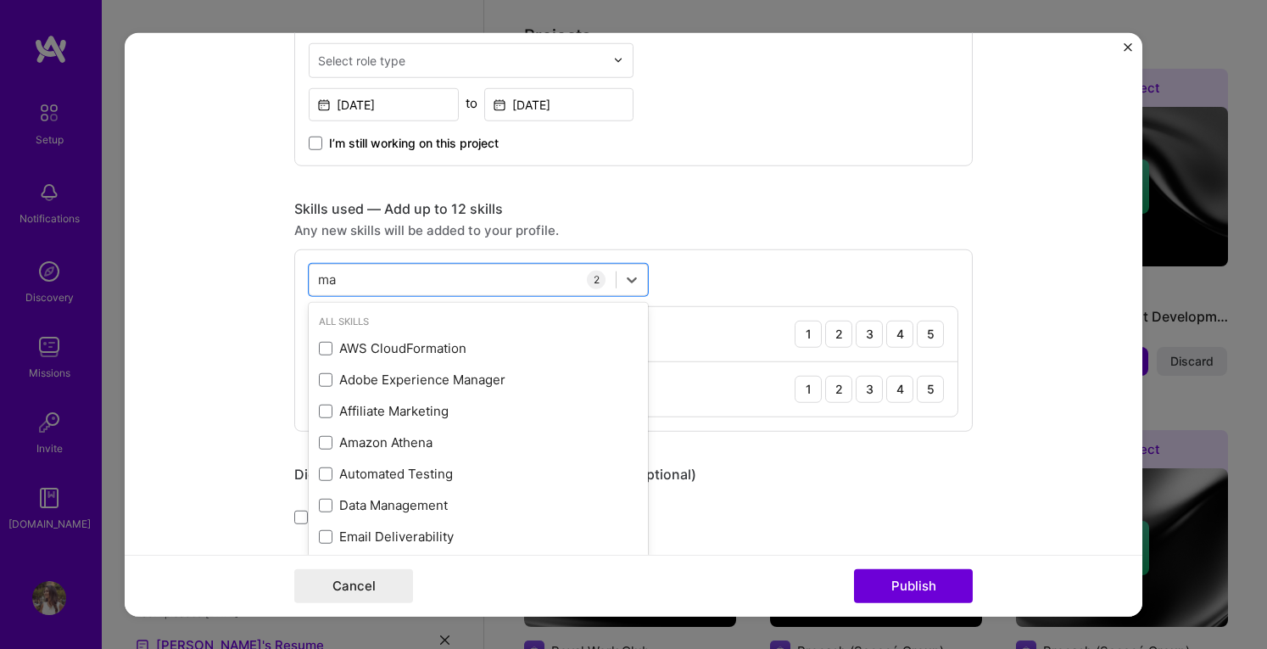
type input "m"
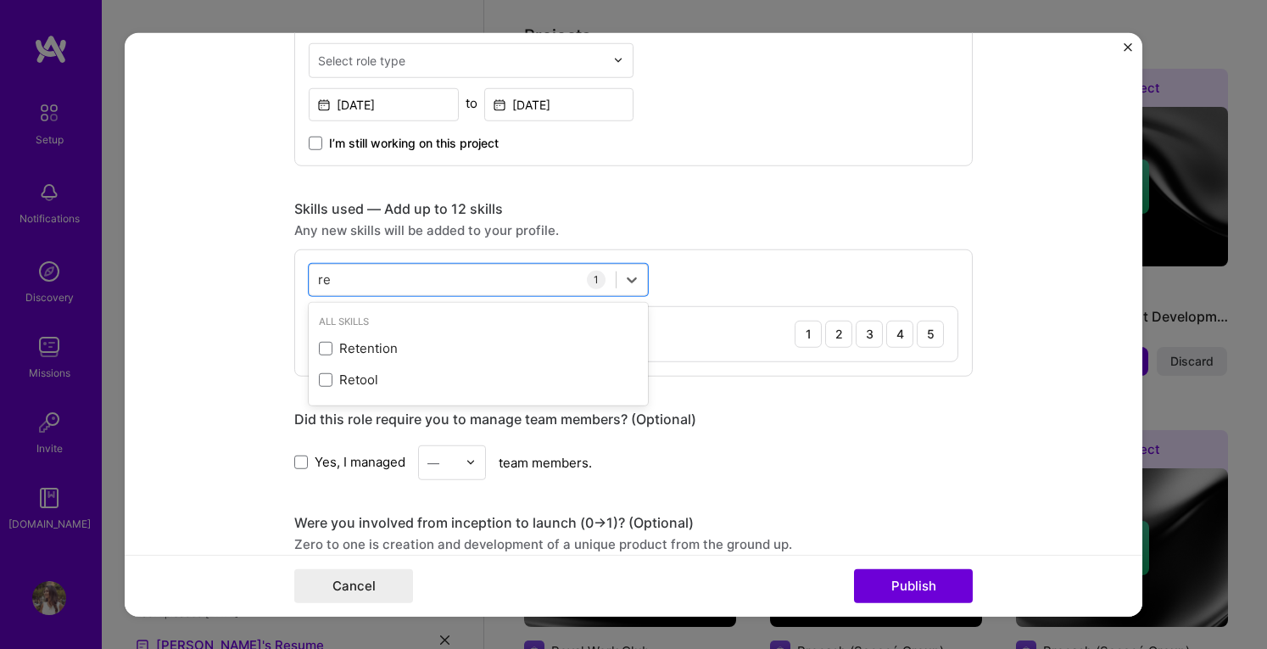
type input "r"
click at [402, 378] on div "Salesforce" at bounding box center [478, 380] width 319 height 18
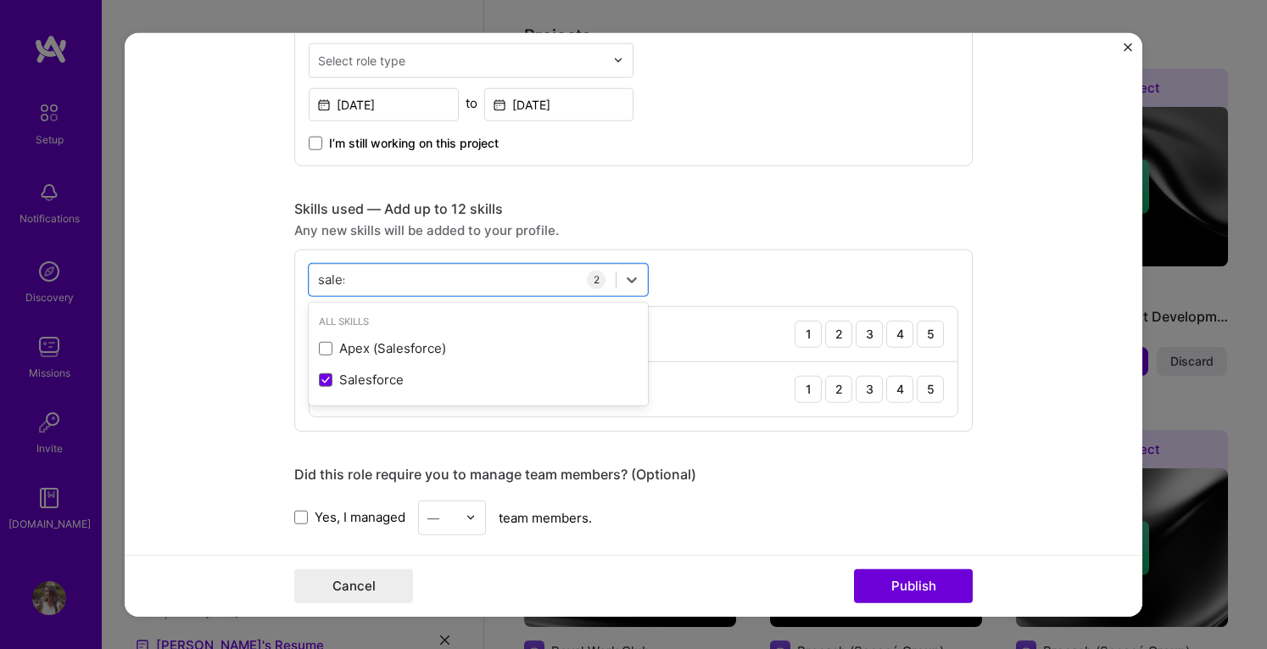
type input "sales"
